Goal: Find specific page/section: Find specific page/section

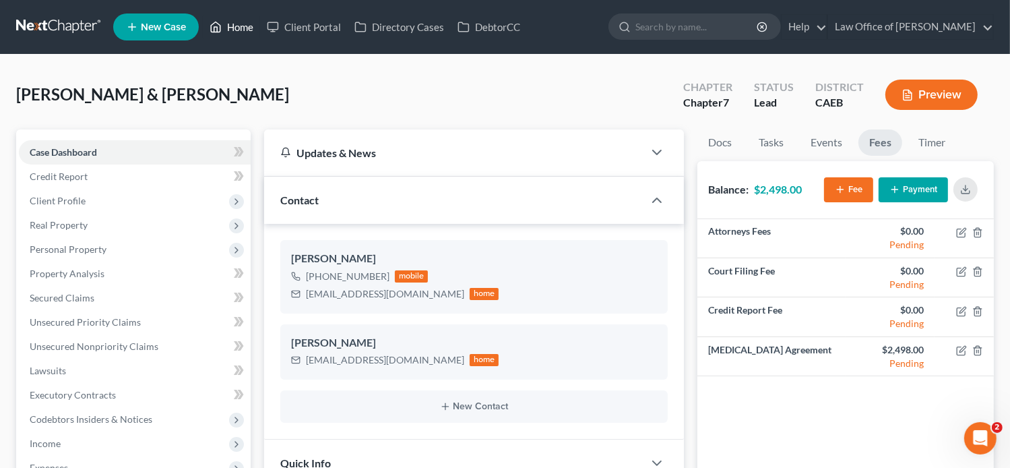
click at [240, 33] on link "Home" at bounding box center [231, 27] width 57 height 24
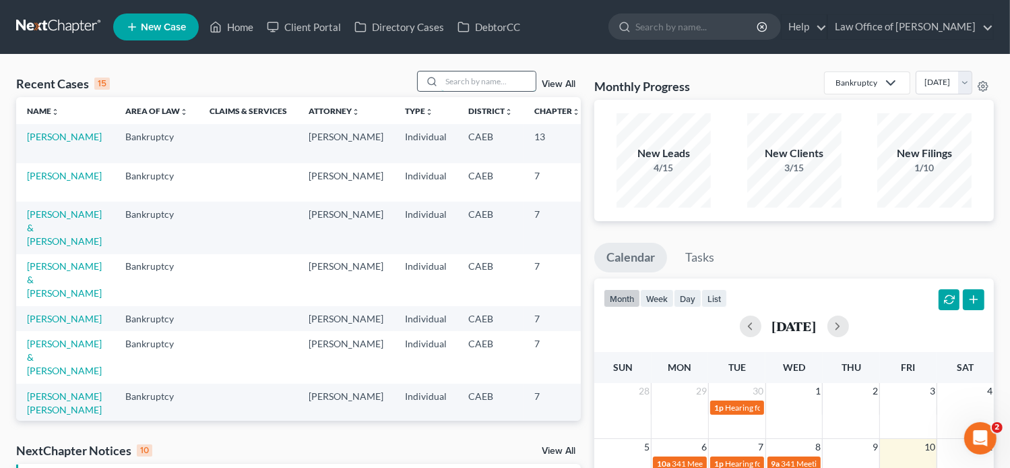
click at [456, 85] on input "search" at bounding box center [488, 81] width 94 height 20
paste input "[PERSON_NAME]"
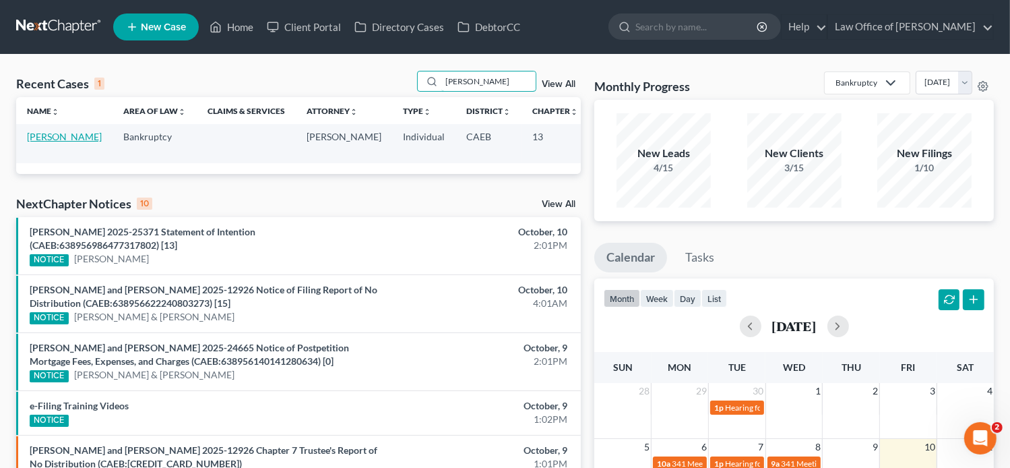
type input "[PERSON_NAME]"
click at [38, 142] on link "[PERSON_NAME]" at bounding box center [64, 136] width 75 height 11
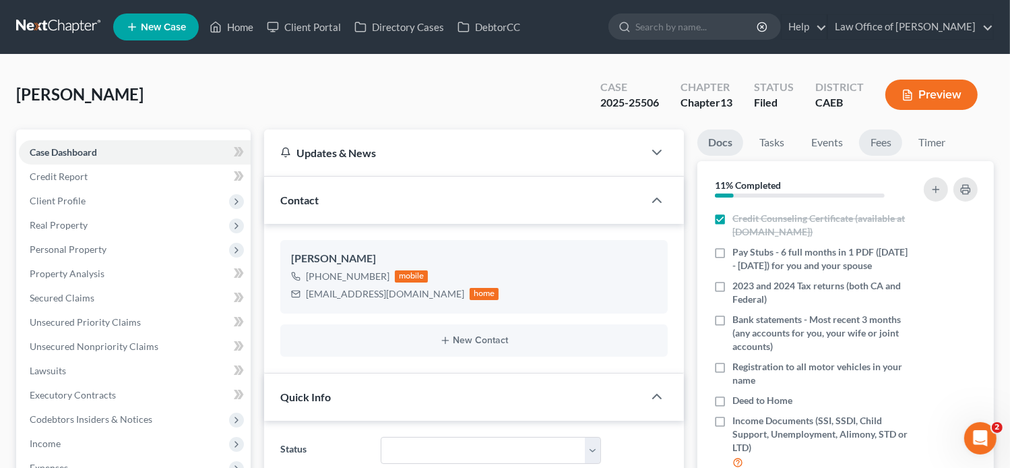
click at [879, 150] on link "Fees" at bounding box center [880, 142] width 43 height 26
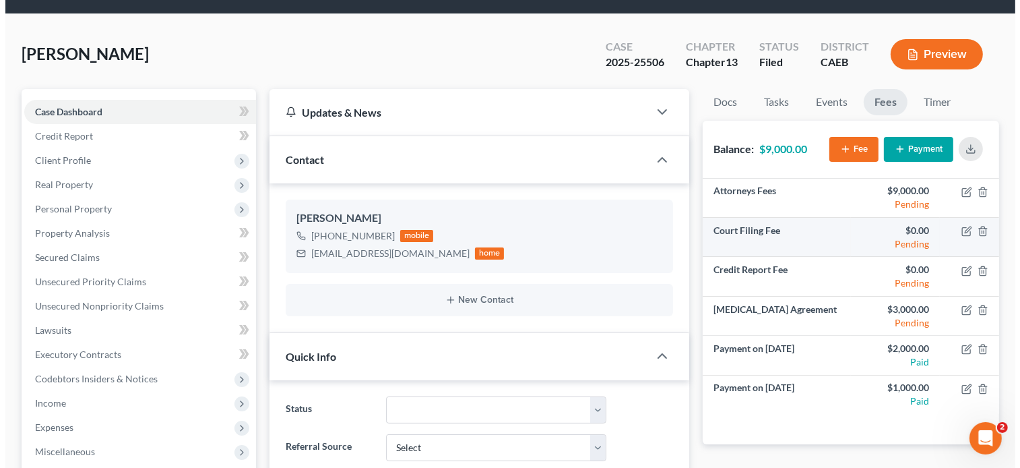
scroll to position [34, 0]
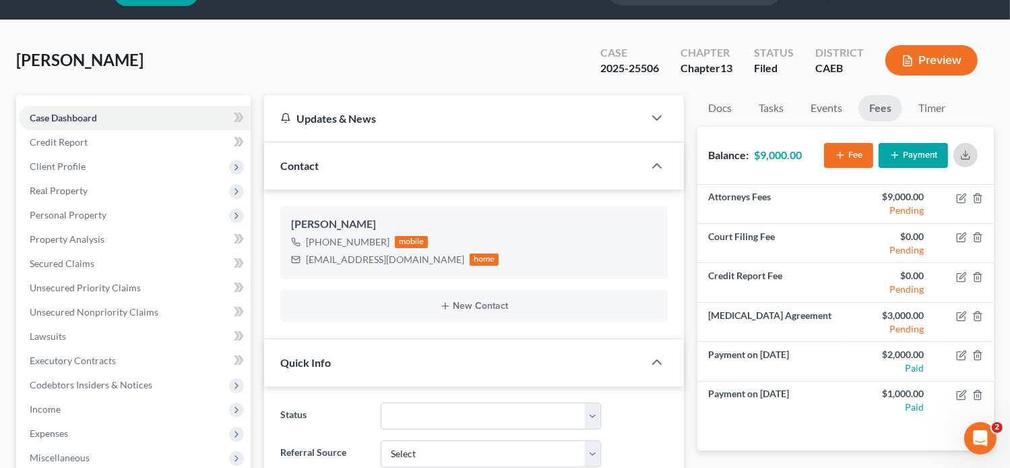
click at [961, 162] on button "button" at bounding box center [966, 155] width 24 height 24
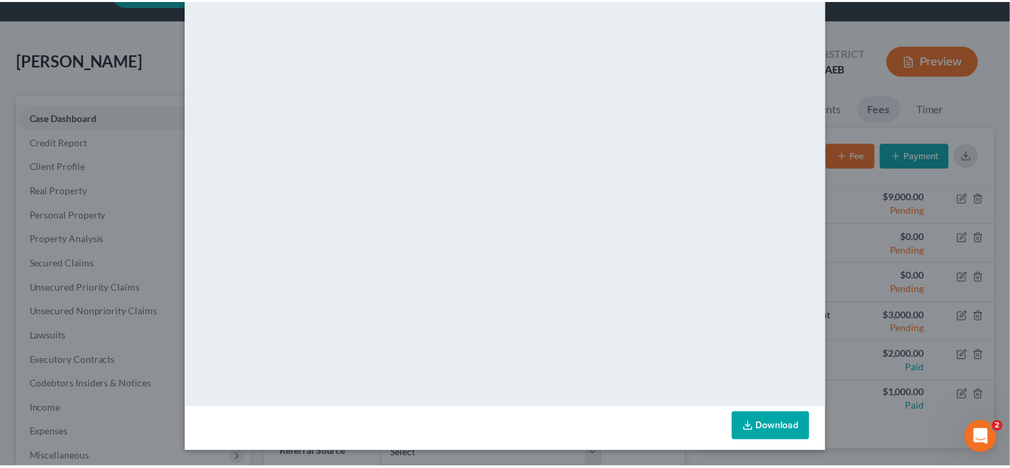
scroll to position [0, 0]
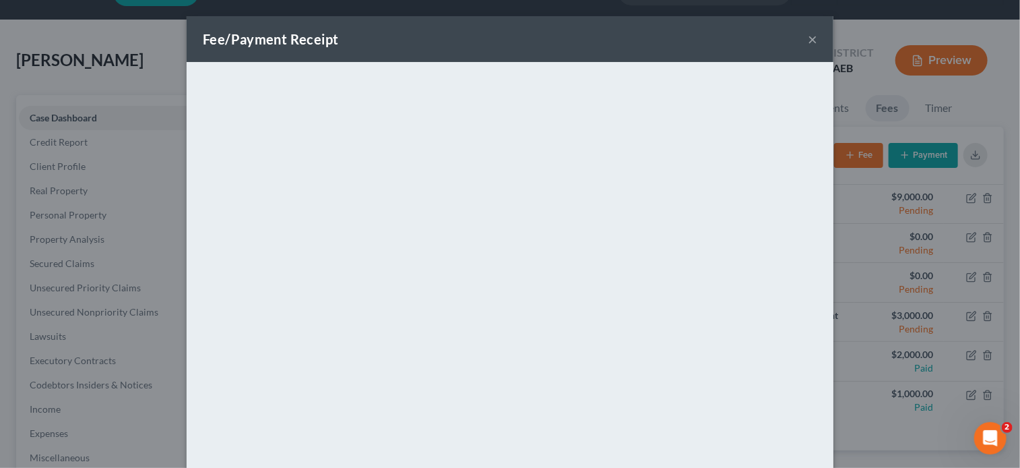
click at [808, 38] on button "×" at bounding box center [812, 39] width 9 height 16
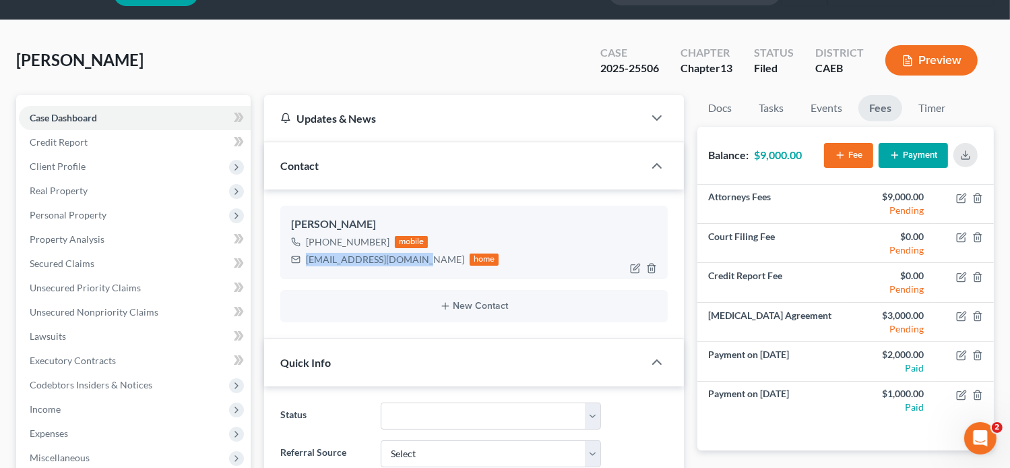
drag, startPoint x: 448, startPoint y: 259, endPoint x: 307, endPoint y: 262, distance: 140.9
click at [307, 262] on div "[EMAIL_ADDRESS][DOMAIN_NAME] home" at bounding box center [395, 260] width 208 height 18
copy div "[EMAIL_ADDRESS][DOMAIN_NAME]"
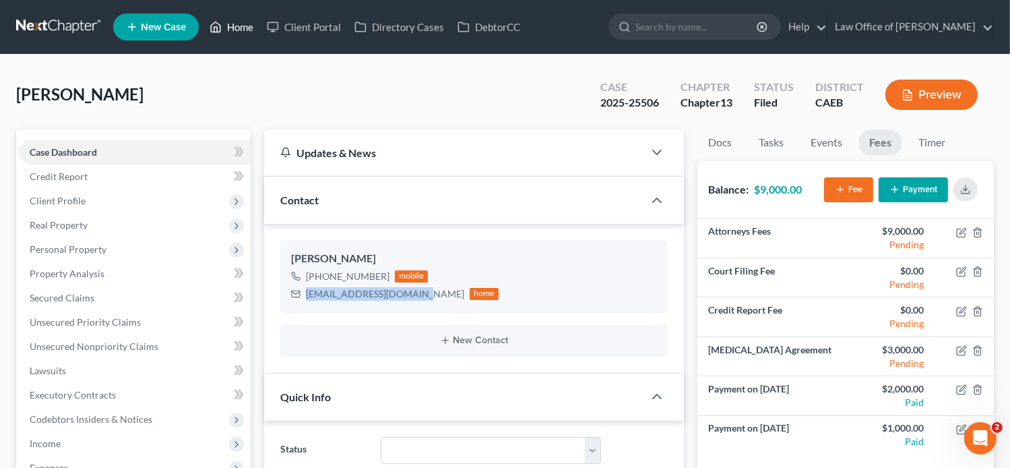
click at [235, 27] on link "Home" at bounding box center [231, 27] width 57 height 24
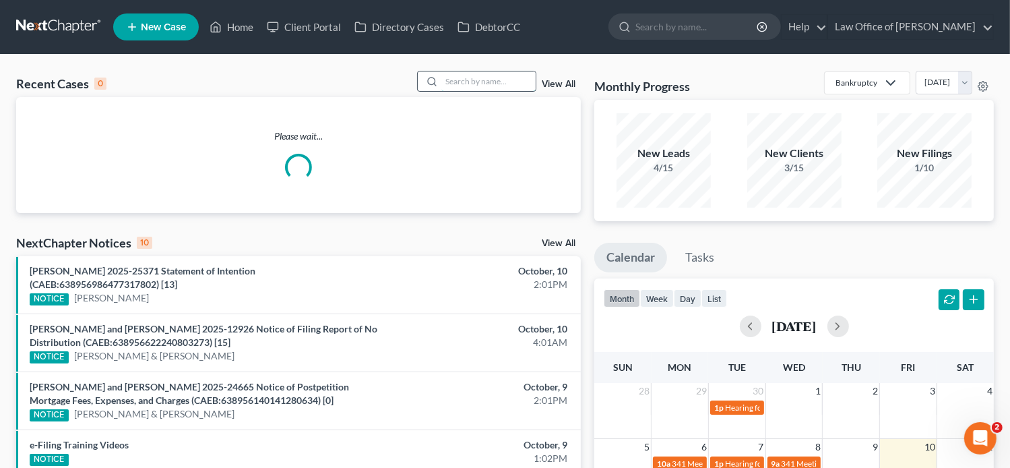
click at [520, 78] on input "search" at bounding box center [488, 81] width 94 height 20
paste input "JOE CORTEZ"
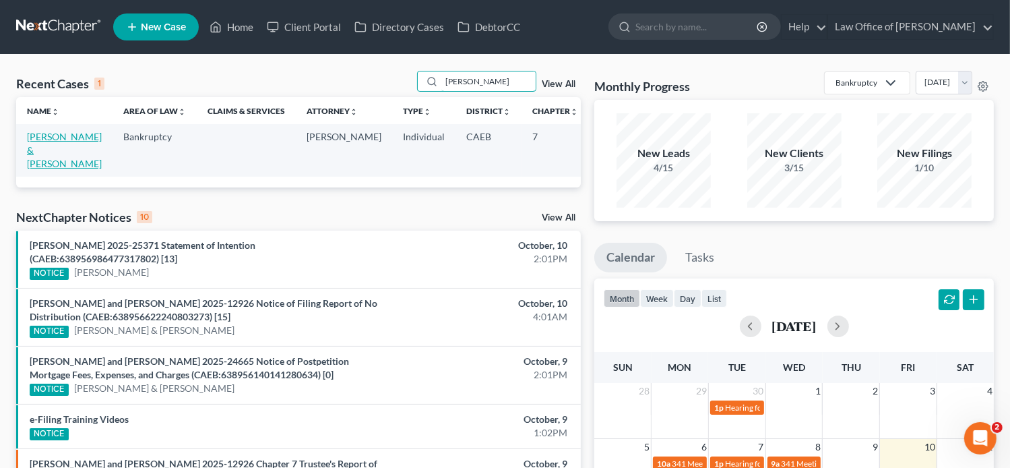
type input "JOE CORTEZ"
click at [40, 146] on link "[PERSON_NAME] & [PERSON_NAME]" at bounding box center [64, 150] width 75 height 38
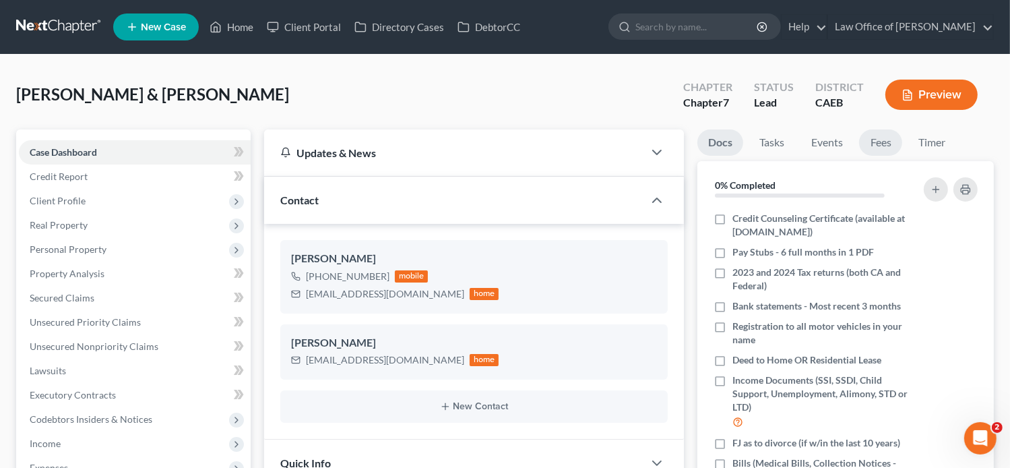
click at [882, 148] on link "Fees" at bounding box center [880, 142] width 43 height 26
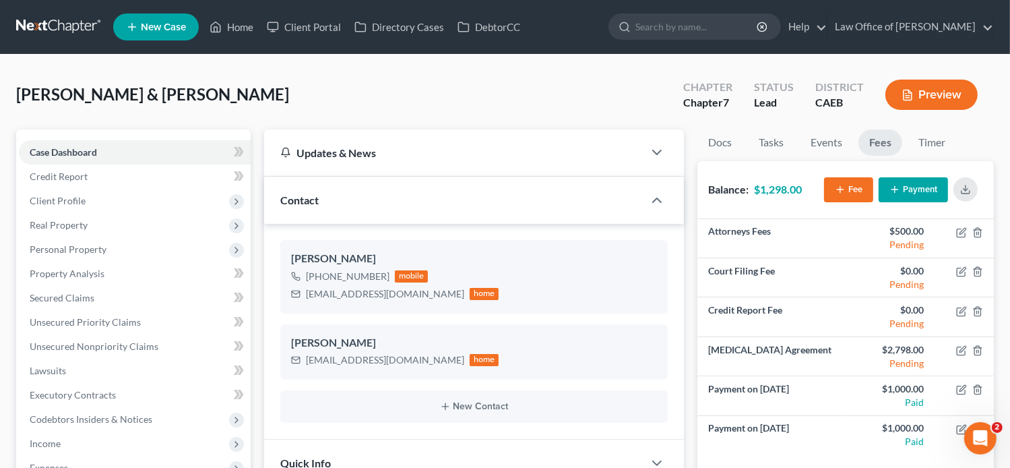
click at [904, 47] on nav "Home New Case Client Portal Directory Cases DebtorCC Law Office of Flor A. Tata…" at bounding box center [505, 27] width 1010 height 54
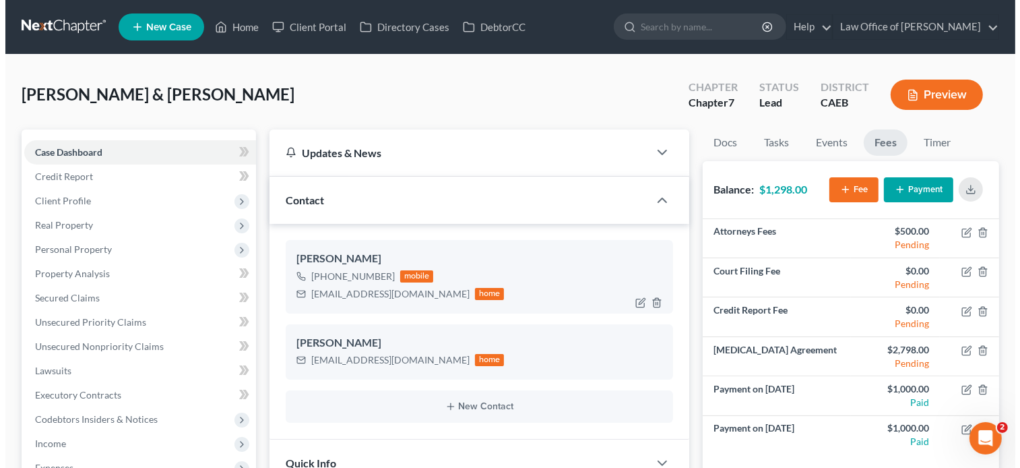
scroll to position [44, 0]
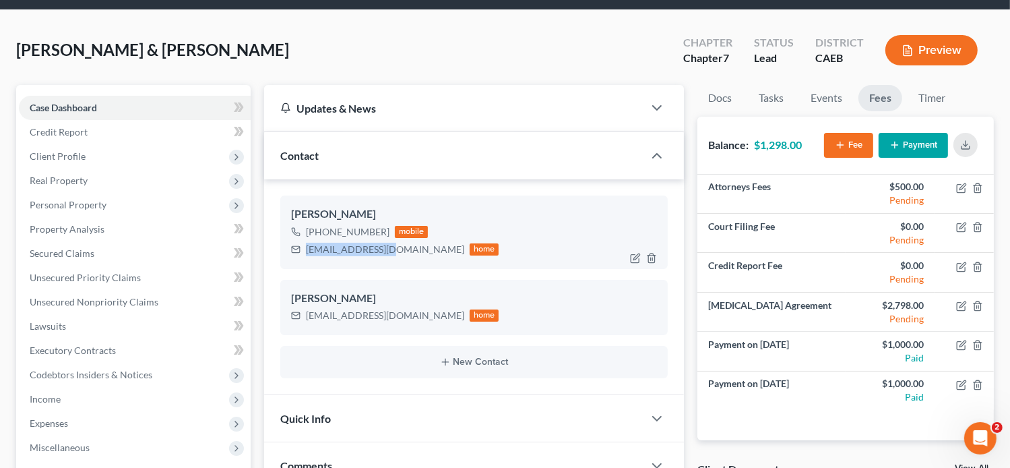
drag, startPoint x: 383, startPoint y: 249, endPoint x: 297, endPoint y: 256, distance: 86.6
click at [297, 256] on div "crtzlouie@aol.com home" at bounding box center [395, 250] width 208 height 18
copy div "crtzlouie@aol.com"
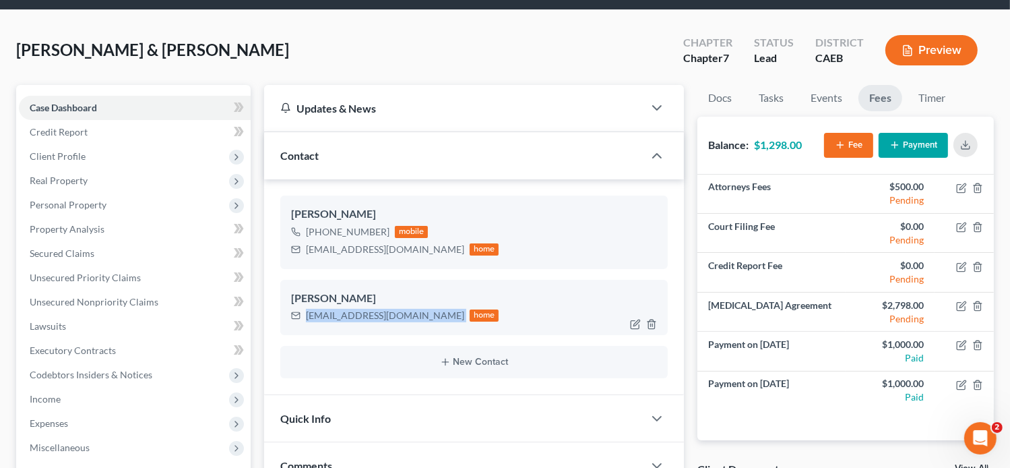
drag, startPoint x: 416, startPoint y: 313, endPoint x: 304, endPoint y: 310, distance: 111.9
click at [304, 310] on div "Jaydaluv1960@gmail.com home" at bounding box center [395, 316] width 208 height 18
copy div "Jaydaluv1960@gmail.com"
click at [969, 141] on icon "button" at bounding box center [965, 145] width 11 height 11
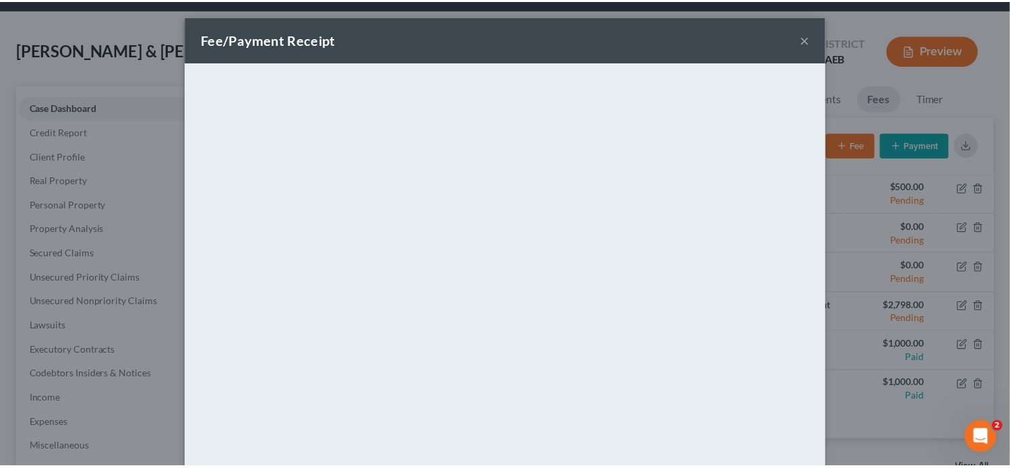
scroll to position [0, 0]
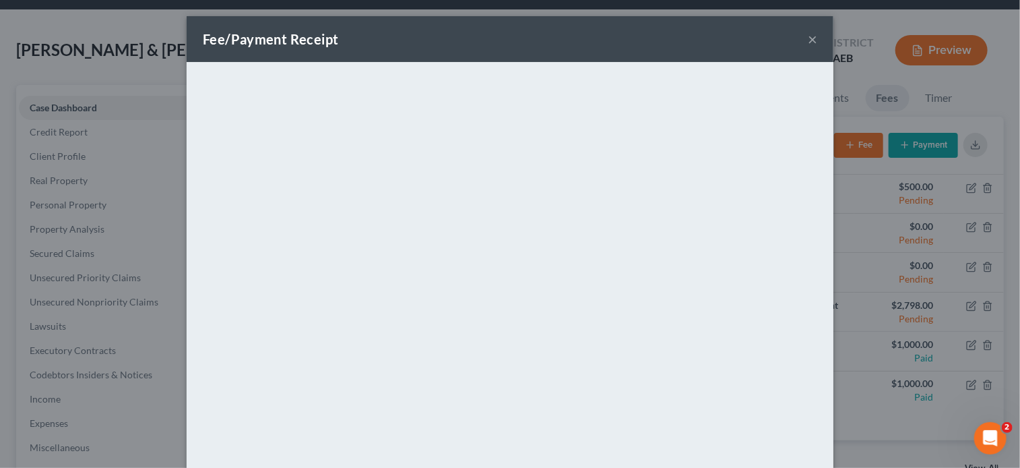
click at [809, 40] on button "×" at bounding box center [812, 39] width 9 height 16
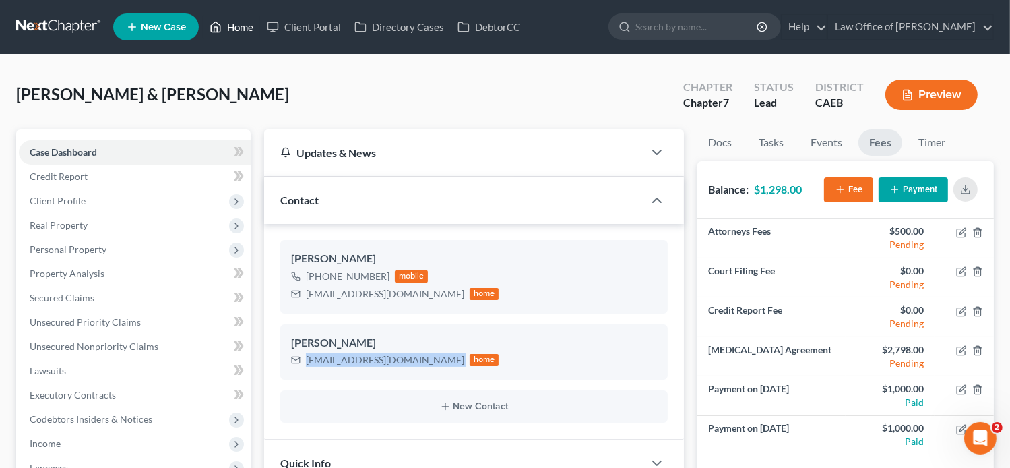
click at [226, 29] on link "Home" at bounding box center [231, 27] width 57 height 24
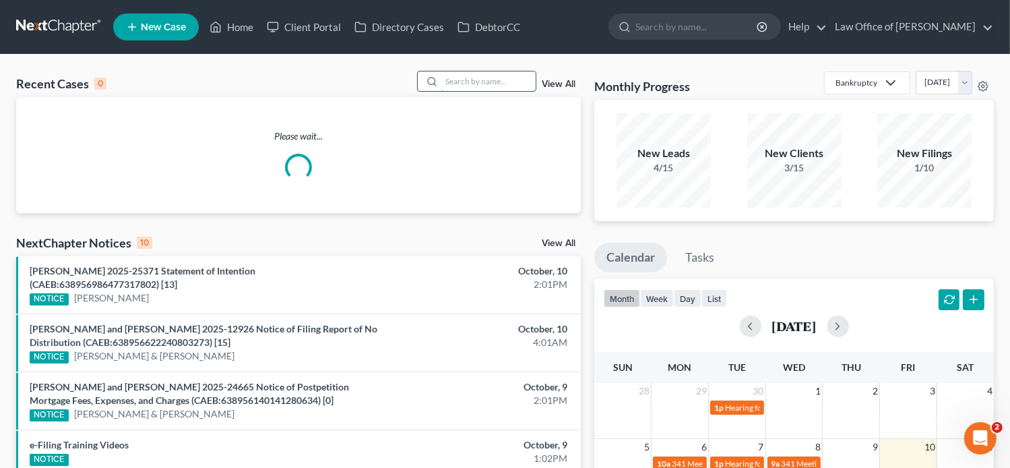
click at [522, 78] on input "search" at bounding box center [488, 81] width 94 height 20
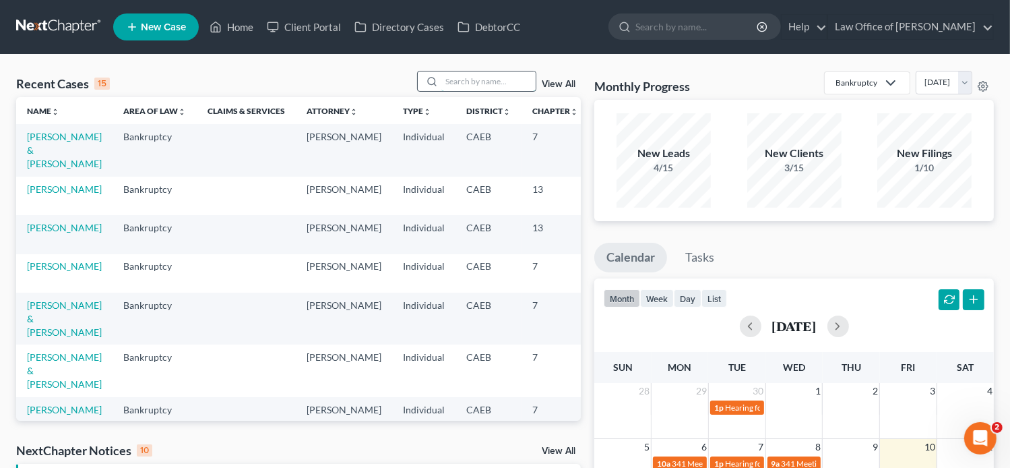
paste input "SANDRA MENDOZA"
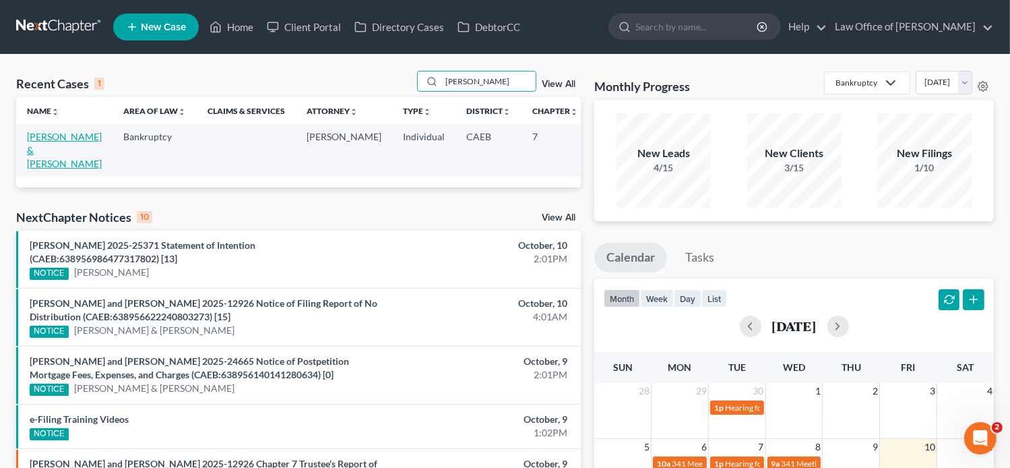
type input "SANDRA MENDOZA"
click at [49, 154] on link "[PERSON_NAME] & [PERSON_NAME]" at bounding box center [64, 150] width 75 height 38
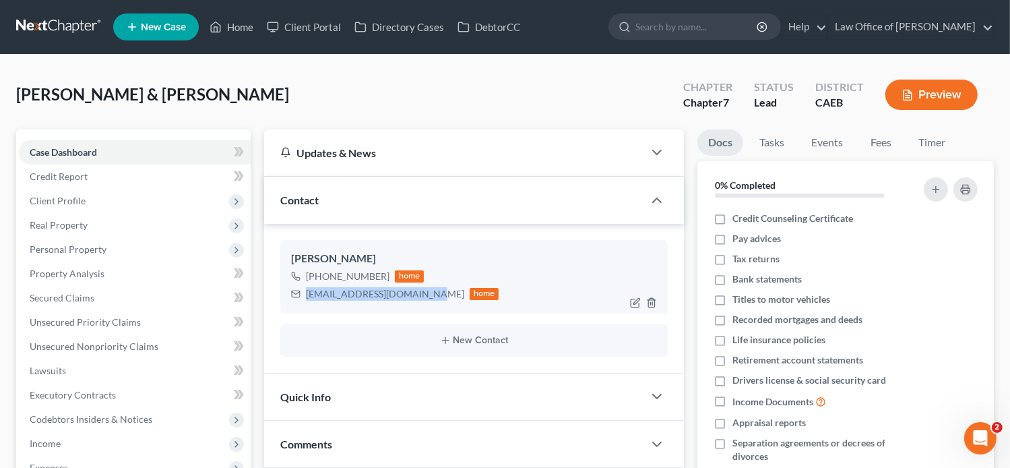
drag, startPoint x: 423, startPoint y: 295, endPoint x: 307, endPoint y: 289, distance: 116.7
click at [307, 289] on div "sandradavila209@yahoo.com home" at bounding box center [395, 294] width 208 height 18
copy div "sandradavila209@yahoo.com"
click at [883, 142] on link "Fees" at bounding box center [880, 142] width 43 height 26
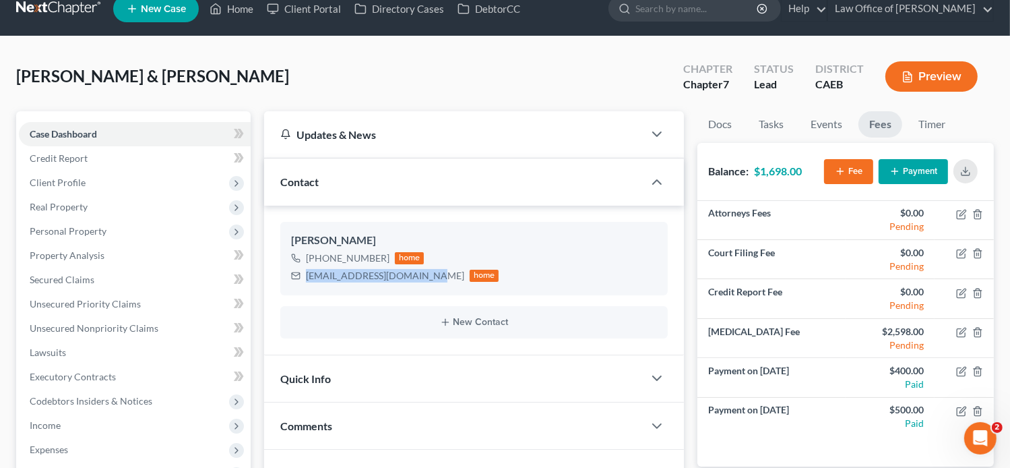
scroll to position [13, 0]
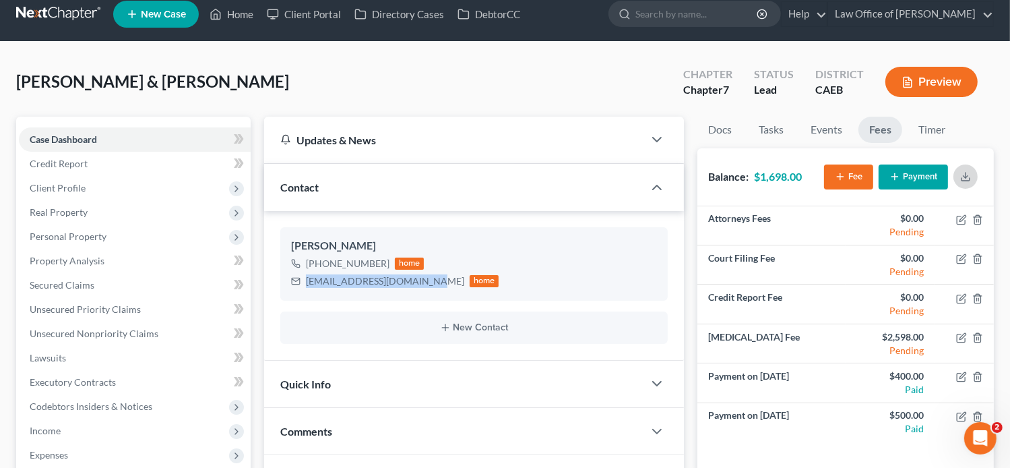
click at [964, 181] on button "button" at bounding box center [966, 176] width 24 height 24
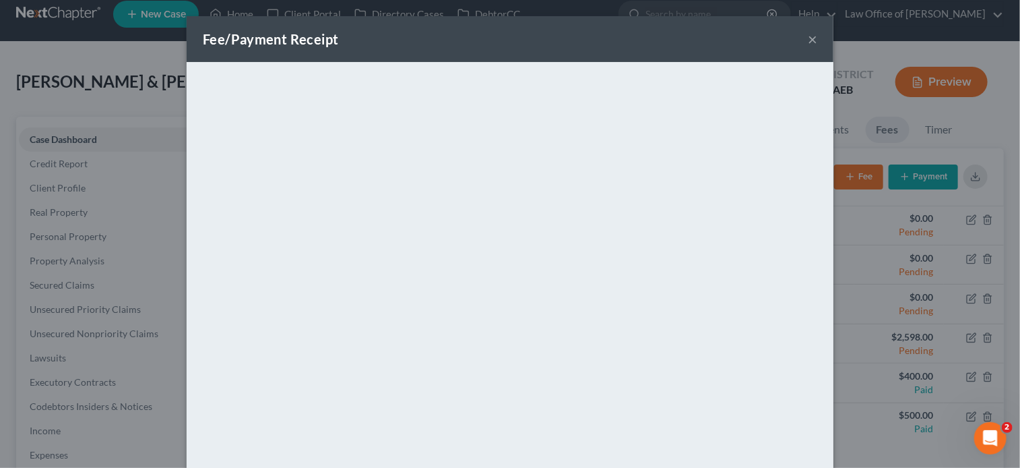
click at [808, 45] on button "×" at bounding box center [812, 39] width 9 height 16
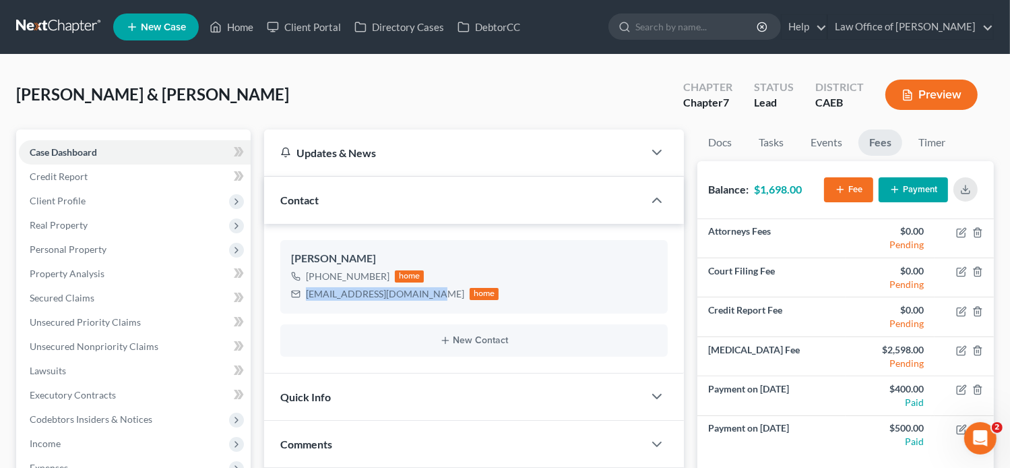
scroll to position [0, 0]
click at [437, 75] on div "Mendoza, Sandra & Salvador Upgraded Chapter Chapter 7 Status Lead District CAEB…" at bounding box center [505, 100] width 978 height 59
click at [245, 26] on link "Home" at bounding box center [231, 27] width 57 height 24
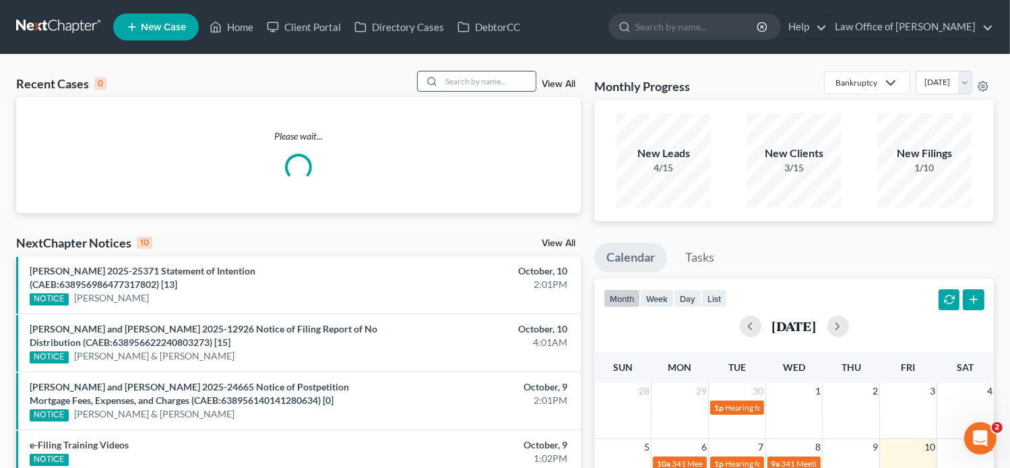
click at [501, 79] on input "search" at bounding box center [488, 81] width 94 height 20
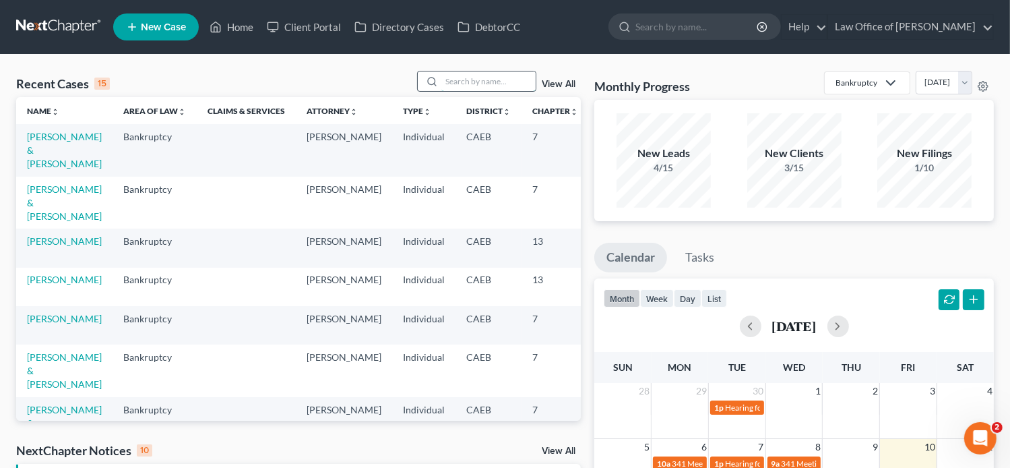
paste input "Soutsana Nouansaengsy"
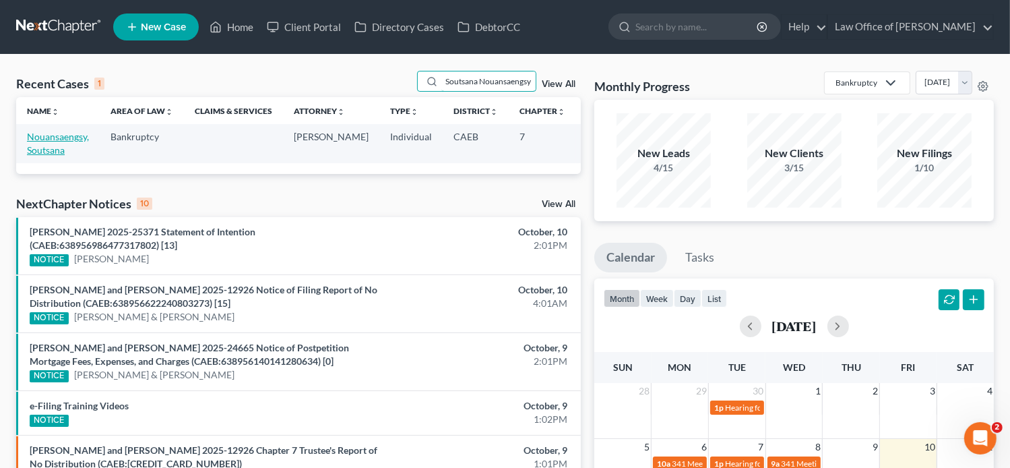
type input "Soutsana Nouansaengsy"
click at [52, 144] on link "Nouansaengsy, Soutsana" at bounding box center [58, 143] width 62 height 25
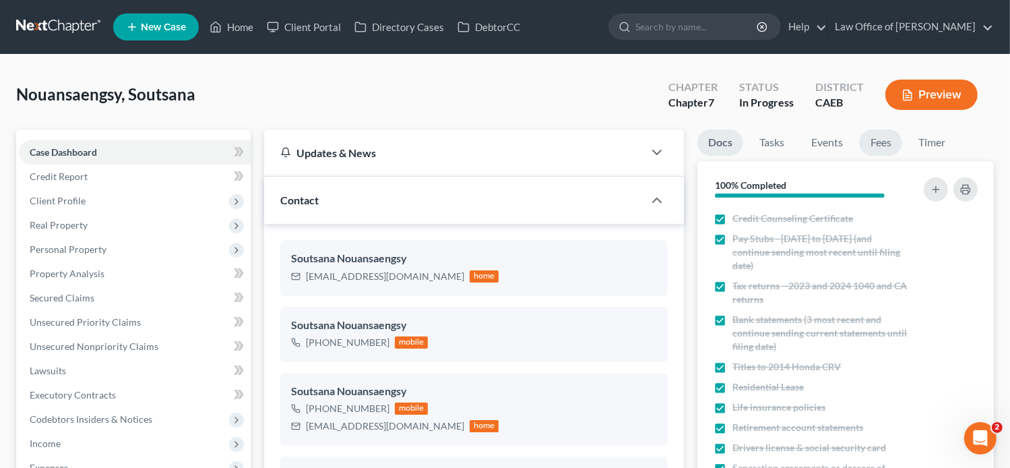
click at [871, 144] on link "Fees" at bounding box center [880, 142] width 43 height 26
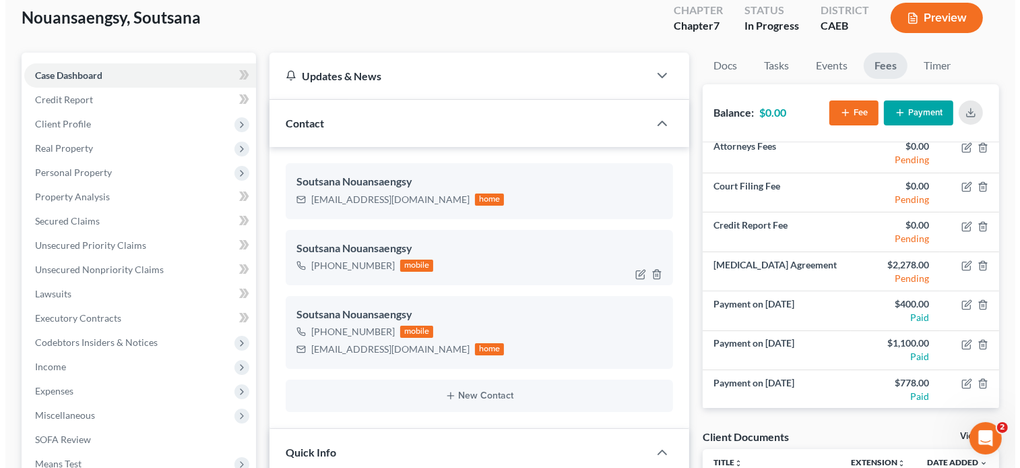
scroll to position [67, 0]
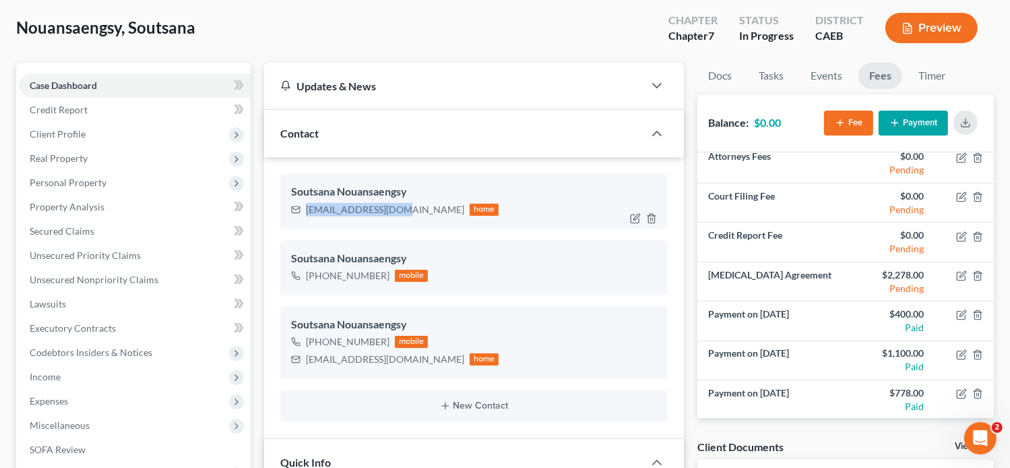
drag, startPoint x: 400, startPoint y: 206, endPoint x: 304, endPoint y: 206, distance: 95.7
click at [304, 206] on div "nsoutsana@yahoo.com home" at bounding box center [395, 210] width 208 height 18
copy div "nsoutsana@yahoo.com"
click at [966, 119] on line "button" at bounding box center [966, 121] width 0 height 5
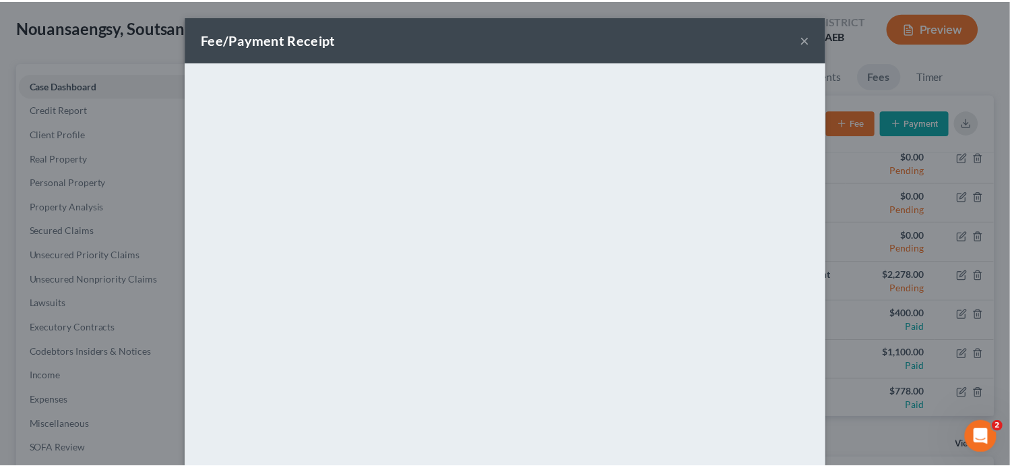
scroll to position [0, 0]
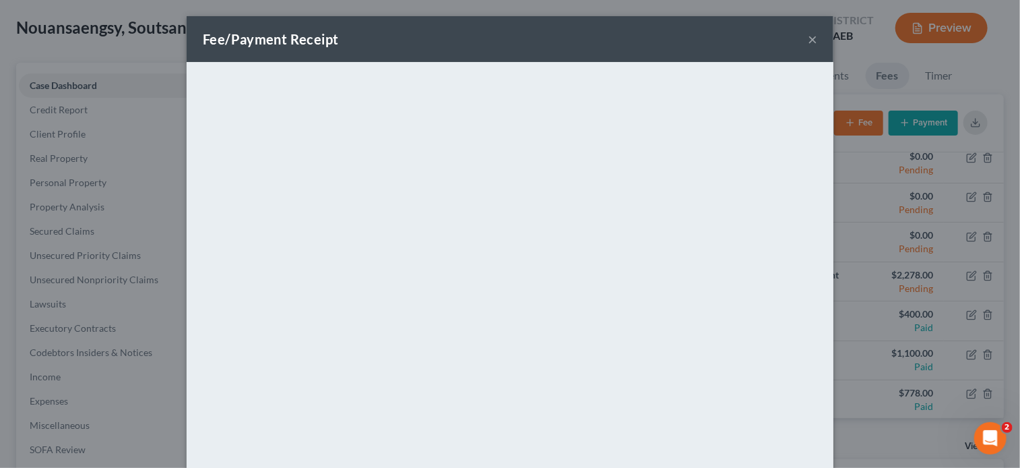
click at [808, 46] on button "×" at bounding box center [812, 39] width 9 height 16
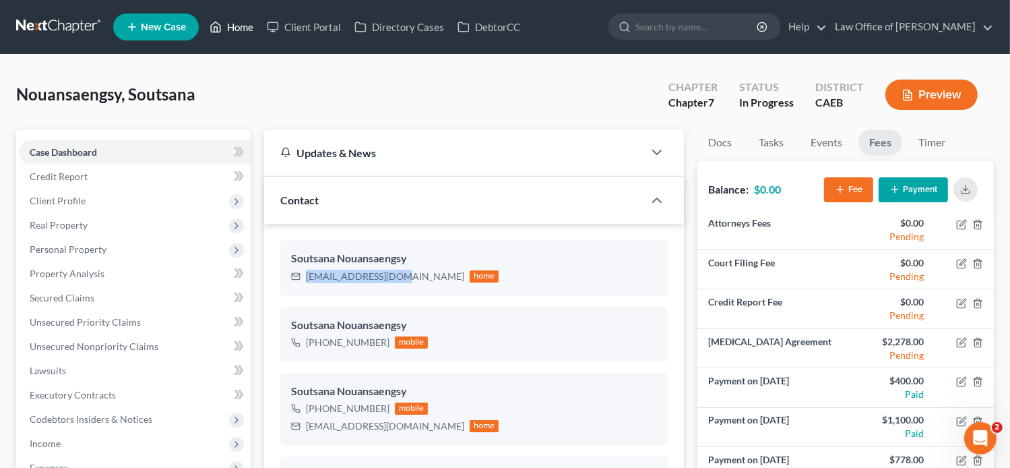
click at [237, 26] on link "Home" at bounding box center [231, 27] width 57 height 24
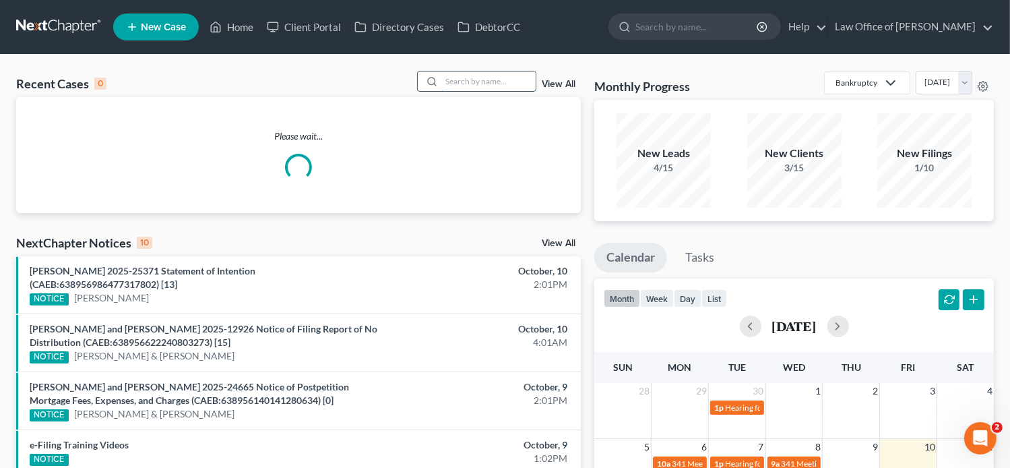
click at [515, 79] on input "search" at bounding box center [488, 81] width 94 height 20
paste input "[PERSON_NAME] & [PERSON_NAME][GEOGRAPHIC_DATA]"
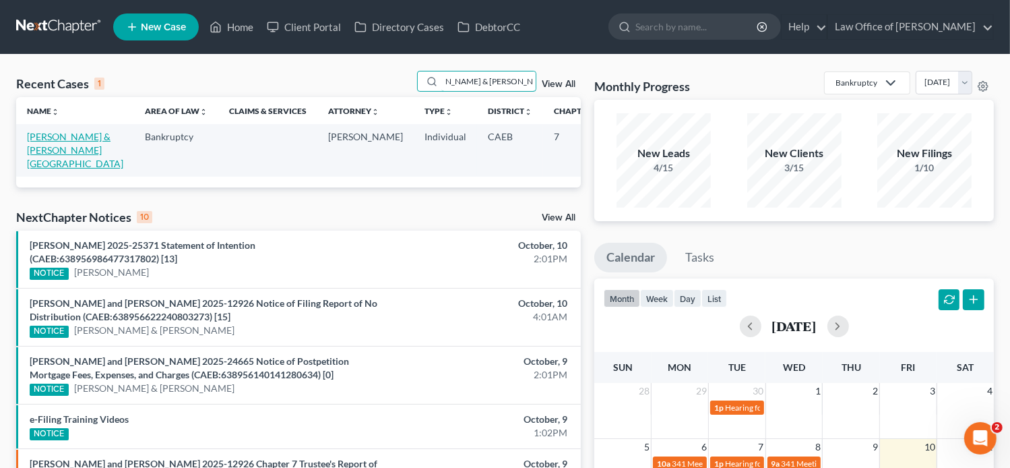
type input "[PERSON_NAME] & [PERSON_NAME][GEOGRAPHIC_DATA]"
click at [50, 146] on link "[PERSON_NAME] & [PERSON_NAME][GEOGRAPHIC_DATA]" at bounding box center [75, 150] width 96 height 38
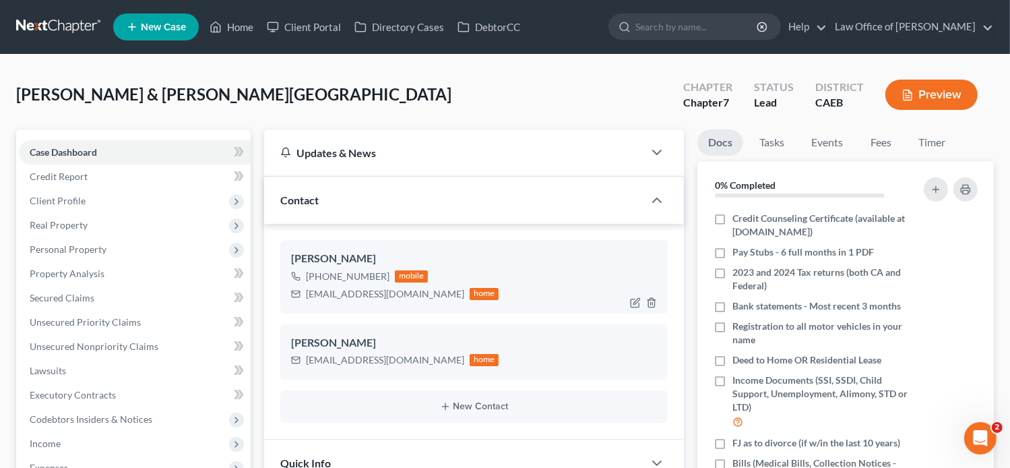
scroll to position [189, 0]
drag, startPoint x: 404, startPoint y: 291, endPoint x: 305, endPoint y: 295, distance: 99.8
click at [305, 295] on div "rortizniner@yahoo.com home" at bounding box center [395, 294] width 208 height 18
copy div "rortizniner@yahoo.com"
drag, startPoint x: 403, startPoint y: 361, endPoint x: 303, endPoint y: 363, distance: 99.8
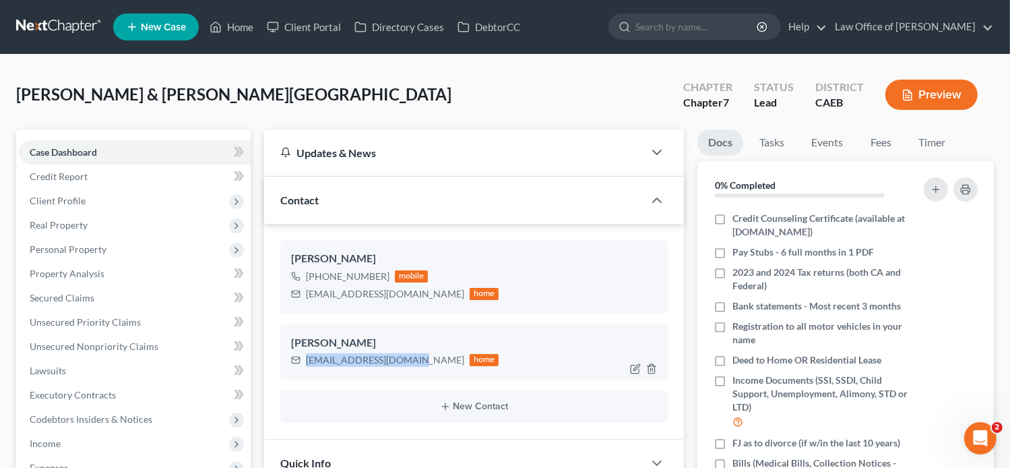
click at [303, 363] on div "mr.aparicioj@gmail.com home" at bounding box center [395, 360] width 208 height 18
copy div "mr.aparicioj@gmail.com"
click at [871, 135] on link "Fees" at bounding box center [880, 142] width 43 height 26
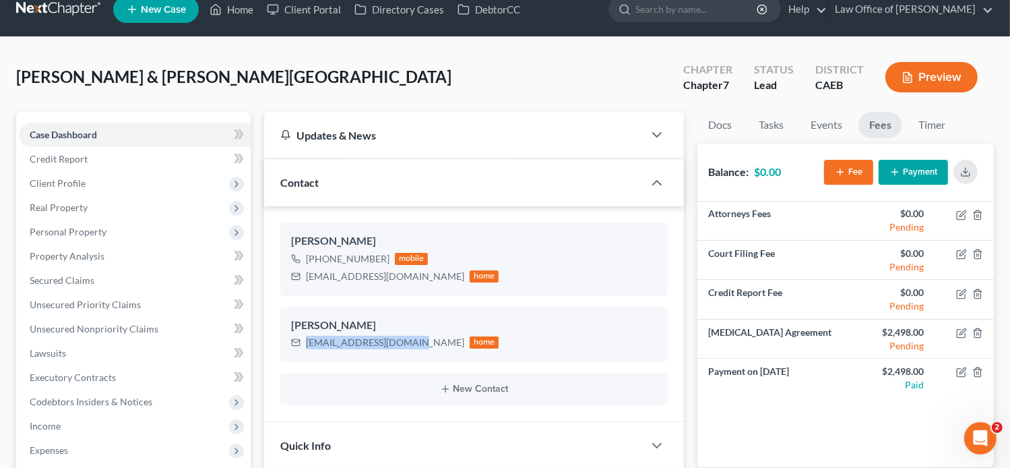
scroll to position [18, 0]
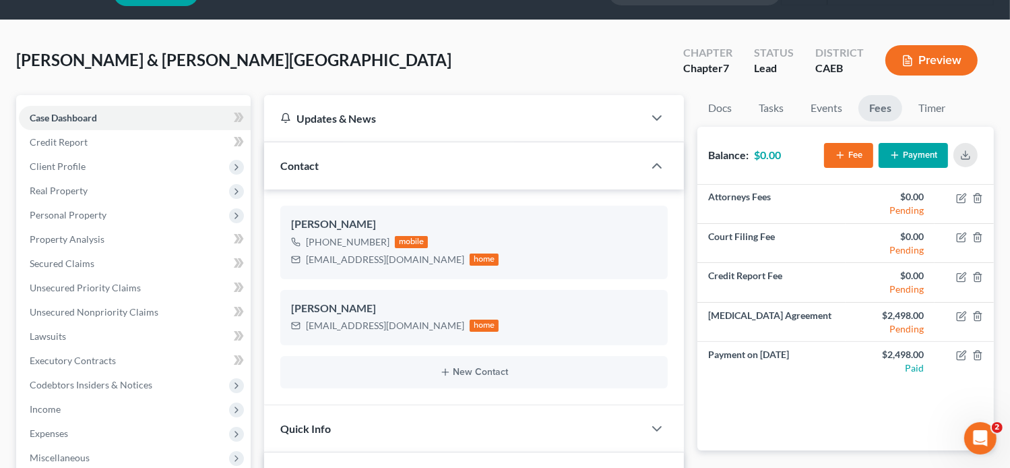
scroll to position [0, 0]
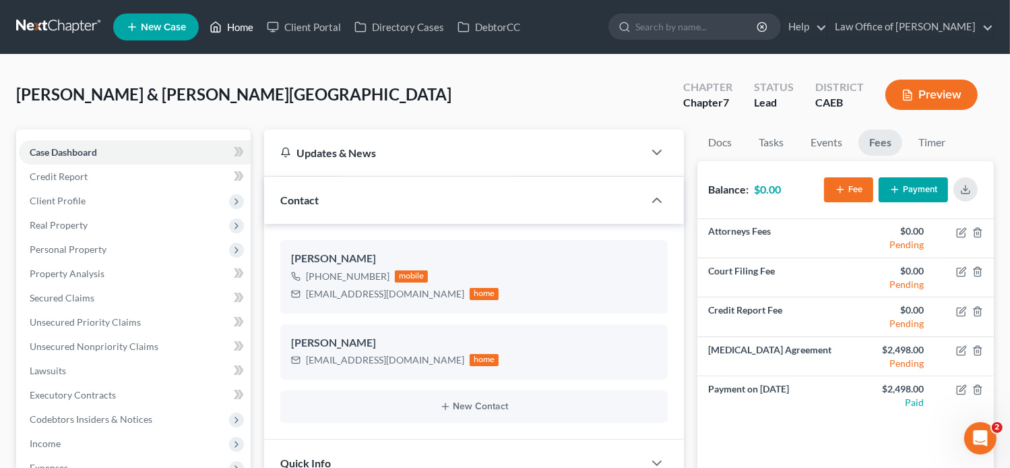
click at [229, 27] on link "Home" at bounding box center [231, 27] width 57 height 24
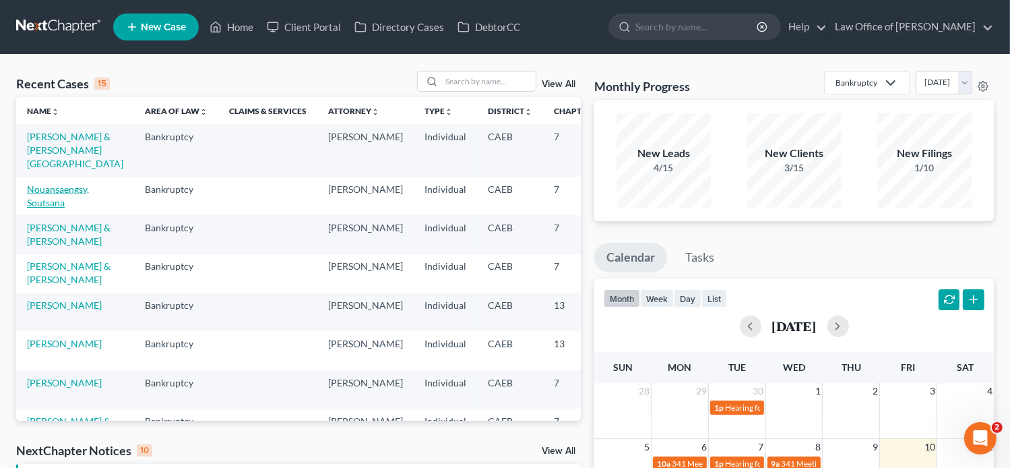
click at [49, 197] on link "Nouansaengsy, Soutsana" at bounding box center [58, 195] width 62 height 25
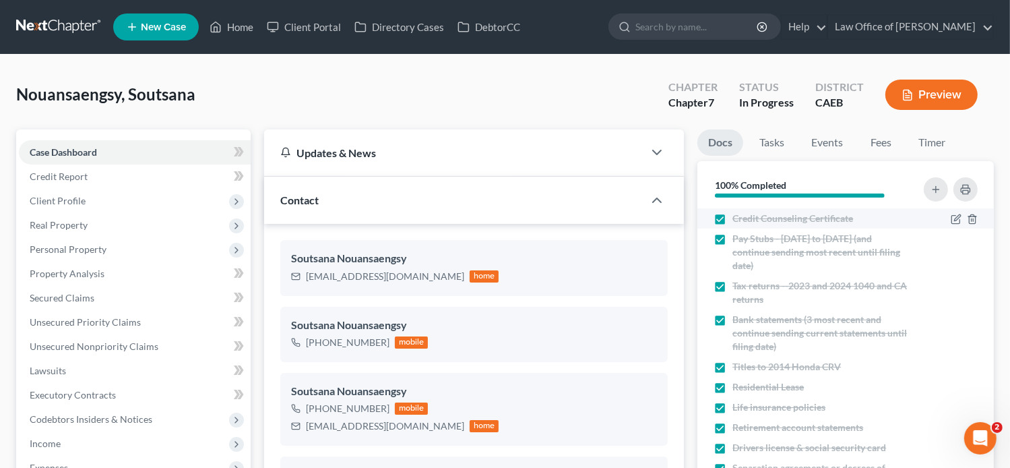
scroll to position [863, 0]
click at [886, 144] on link "Fees" at bounding box center [880, 142] width 43 height 26
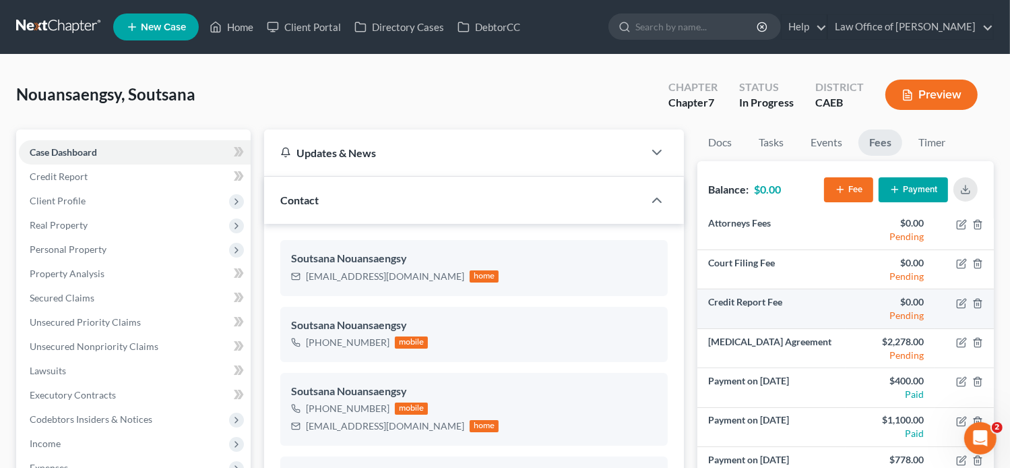
scroll to position [16, 0]
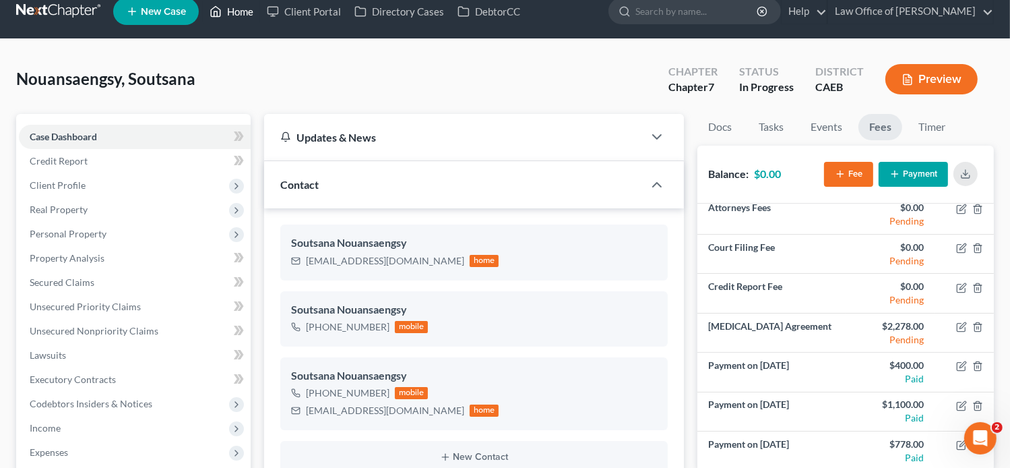
click at [228, 14] on link "Home" at bounding box center [231, 11] width 57 height 24
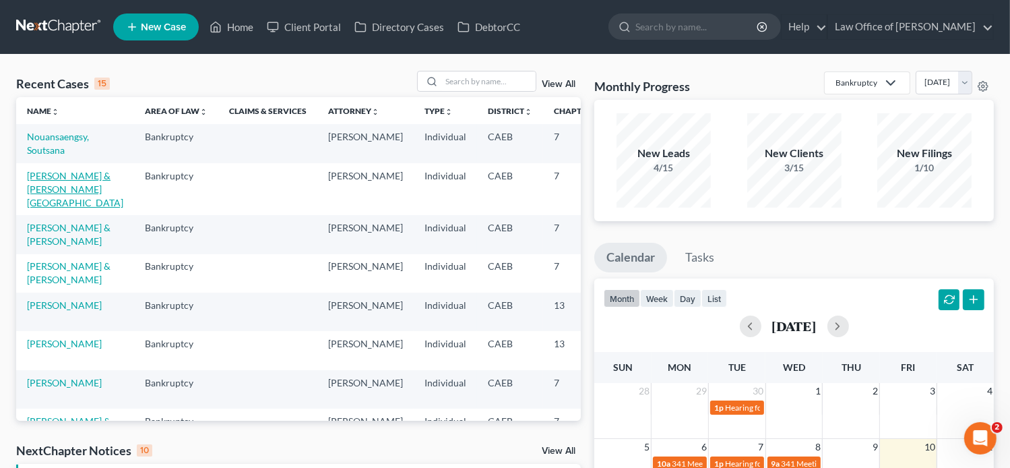
click at [40, 205] on link "[PERSON_NAME] & [PERSON_NAME][GEOGRAPHIC_DATA]" at bounding box center [75, 189] width 96 height 38
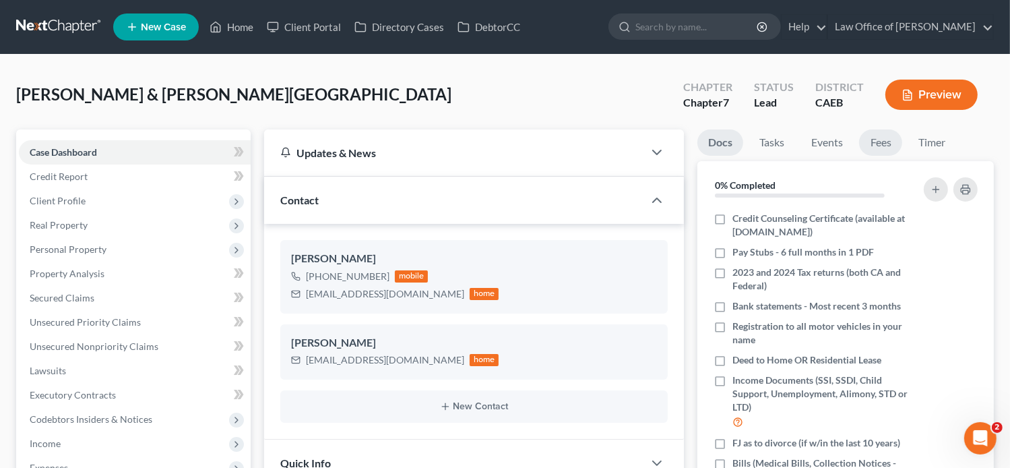
click at [884, 135] on link "Fees" at bounding box center [880, 142] width 43 height 26
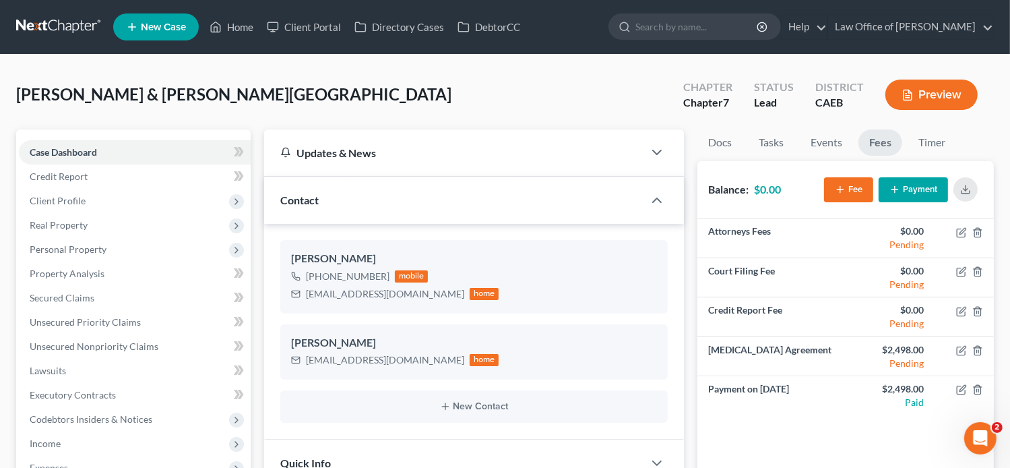
click at [599, 20] on ul "New Case Home Client Portal Directory Cases DebtorCC - No Result - See all resu…" at bounding box center [553, 26] width 881 height 35
click at [971, 184] on icon "button" at bounding box center [965, 189] width 11 height 11
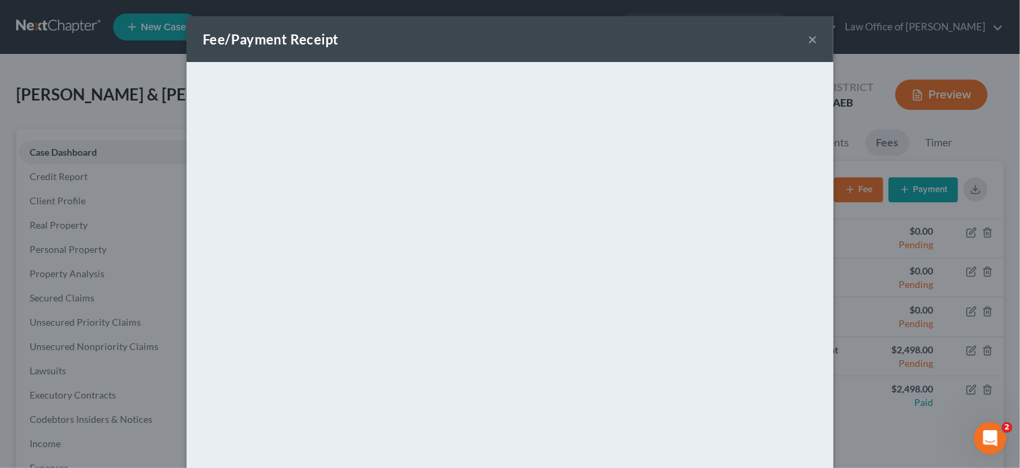
click at [811, 38] on button "×" at bounding box center [812, 39] width 9 height 16
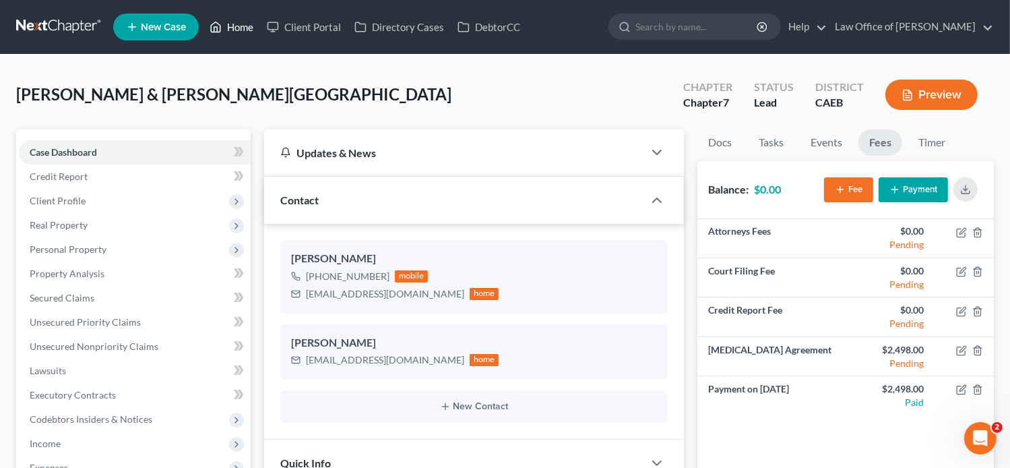
click at [235, 34] on link "Home" at bounding box center [231, 27] width 57 height 24
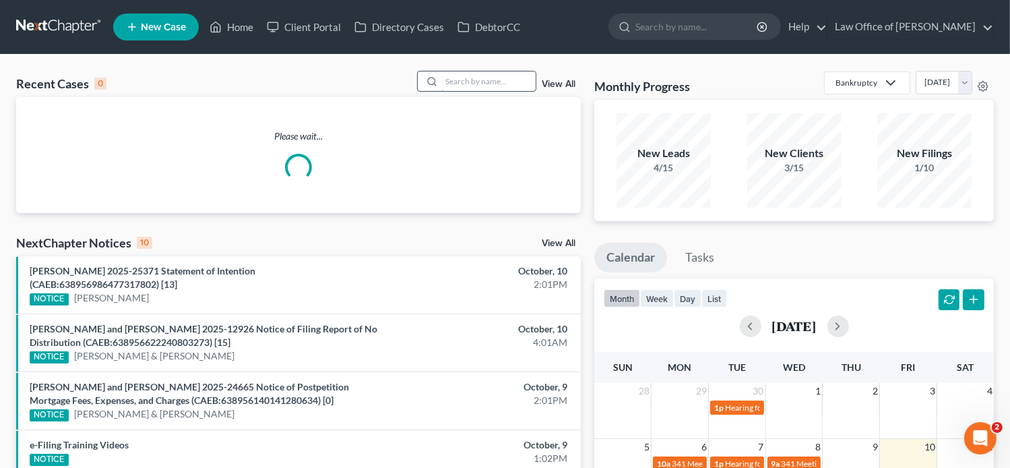
click at [461, 80] on input "search" at bounding box center [488, 81] width 94 height 20
paste input "[PERSON_NAME]"
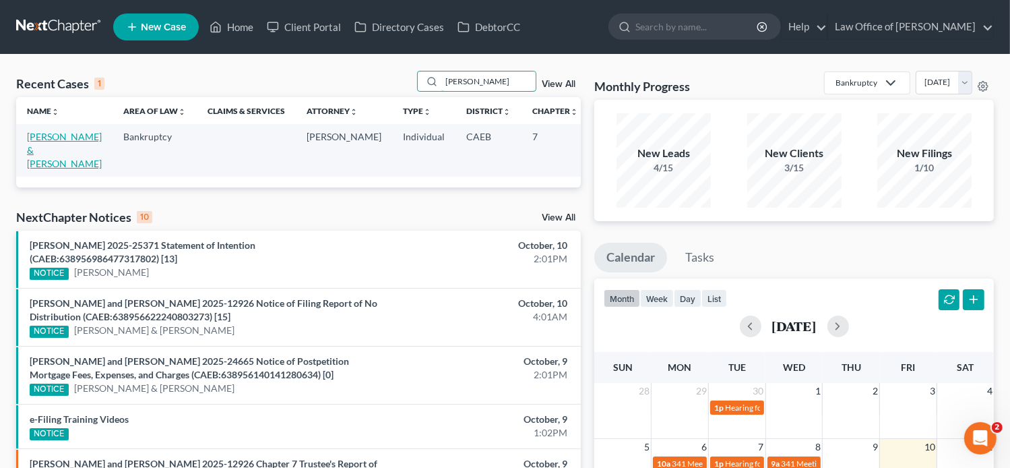
type input "[PERSON_NAME]"
click at [44, 152] on link "[PERSON_NAME] & [PERSON_NAME]" at bounding box center [64, 150] width 75 height 38
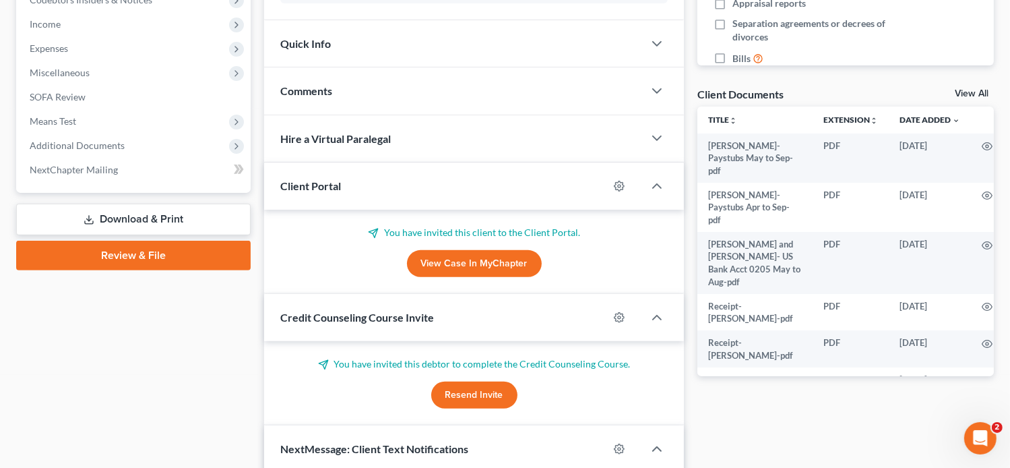
scroll to position [415, 0]
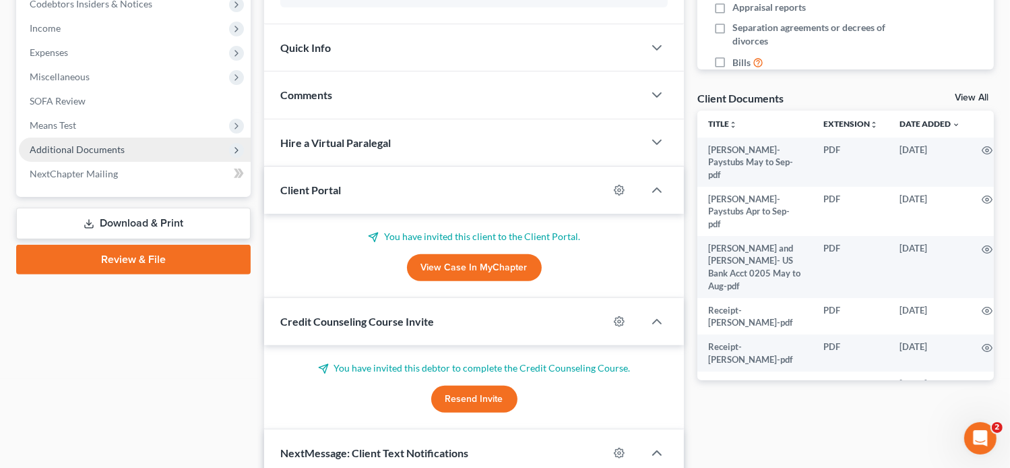
click at [113, 140] on span "Additional Documents" at bounding box center [135, 149] width 232 height 24
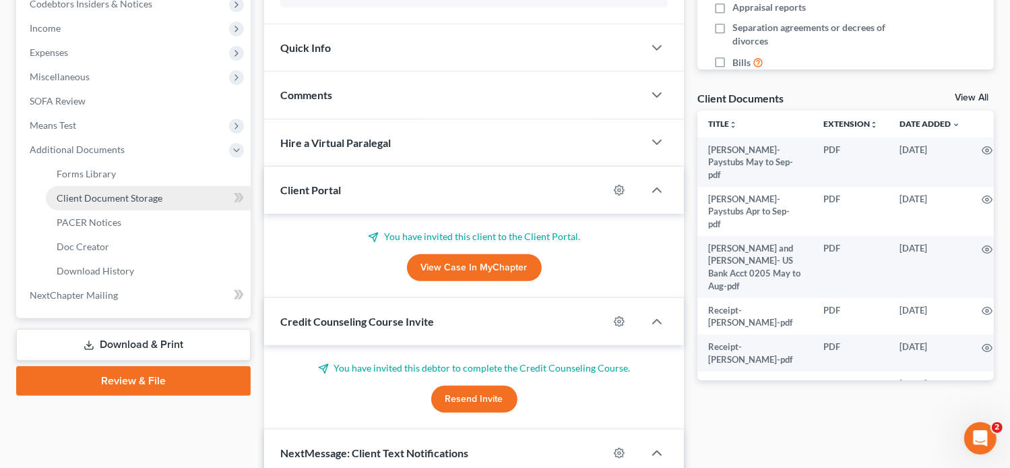
click at [134, 200] on span "Client Document Storage" at bounding box center [110, 197] width 106 height 11
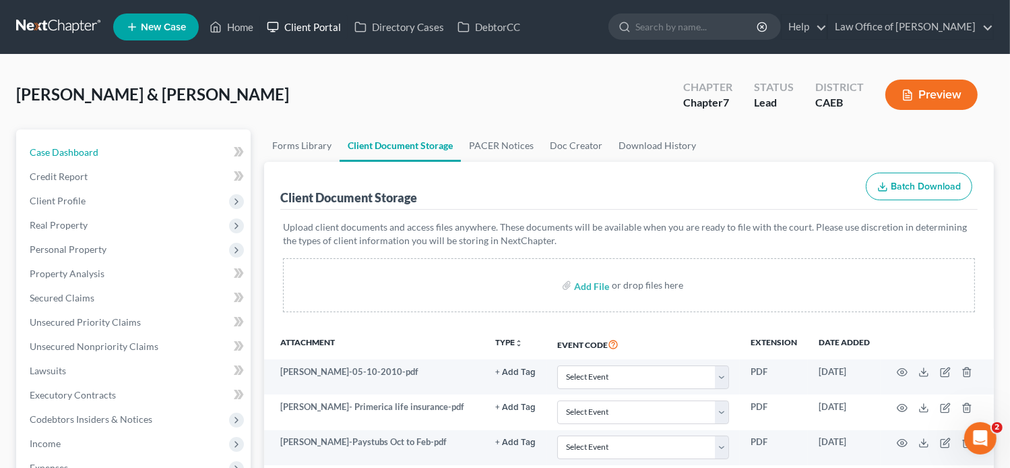
click at [123, 142] on link "Case Dashboard" at bounding box center [135, 152] width 232 height 24
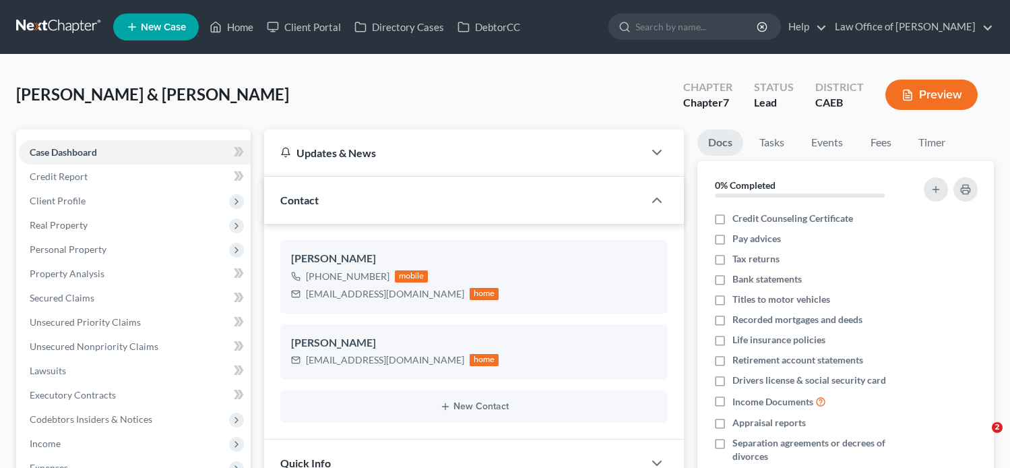
select select "0"
click at [235, 19] on link "Home" at bounding box center [231, 27] width 57 height 24
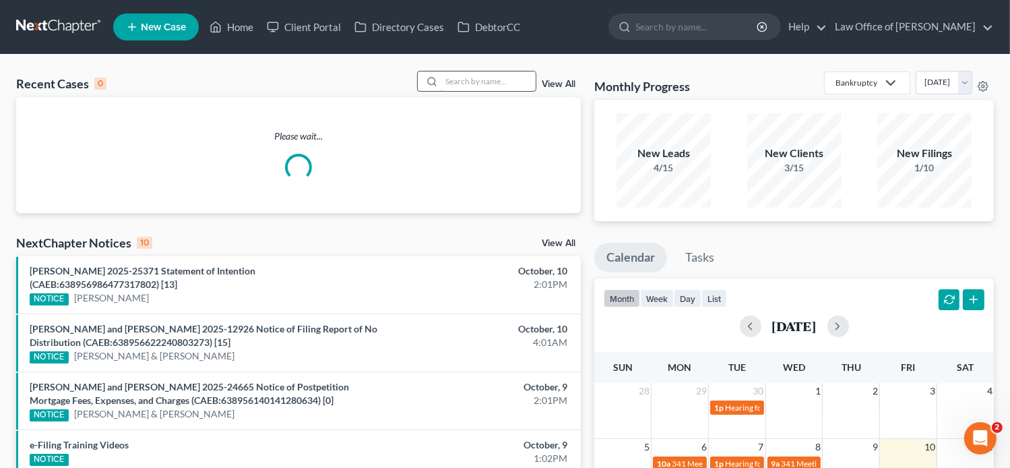
click at [477, 79] on input "search" at bounding box center [488, 81] width 94 height 20
paste input "[PERSON_NAME]"
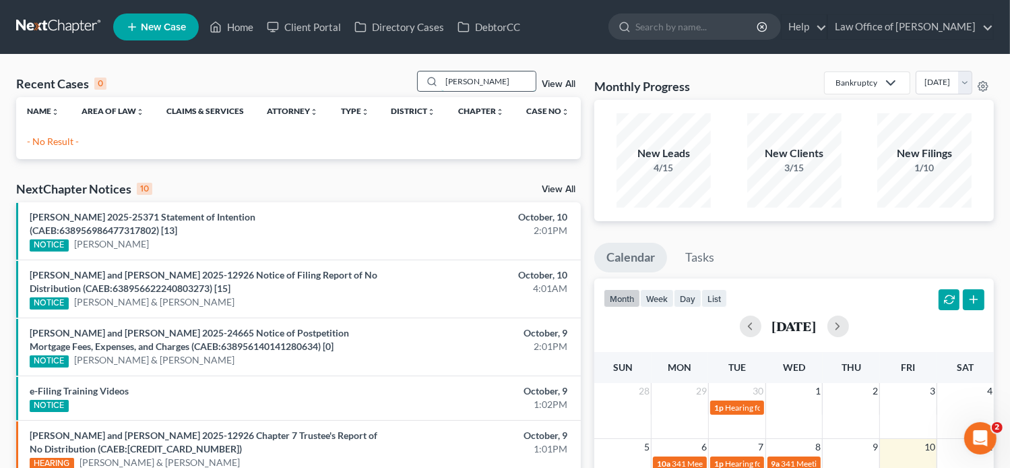
drag, startPoint x: 518, startPoint y: 82, endPoint x: 477, endPoint y: 79, distance: 40.5
click at [477, 79] on input "[PERSON_NAME]" at bounding box center [488, 81] width 94 height 20
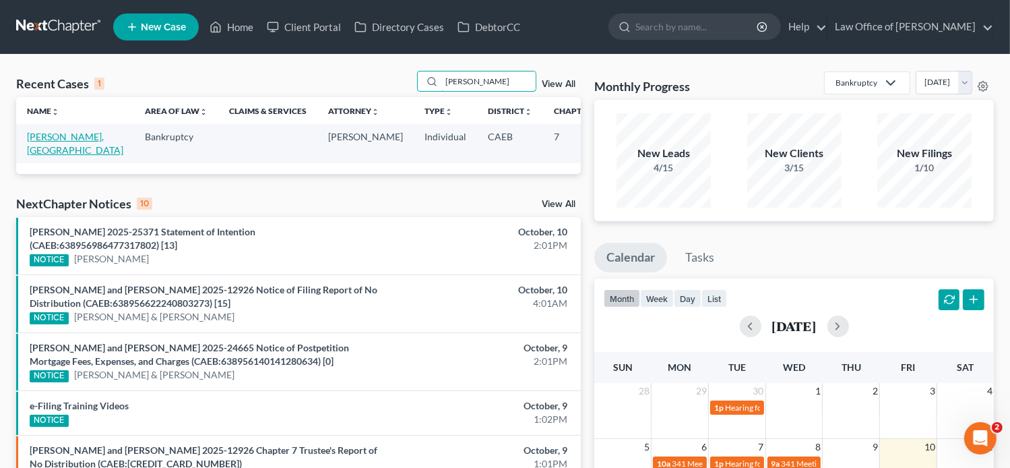
type input "[PERSON_NAME]"
click at [51, 152] on link "[PERSON_NAME], [GEOGRAPHIC_DATA]" at bounding box center [75, 143] width 96 height 25
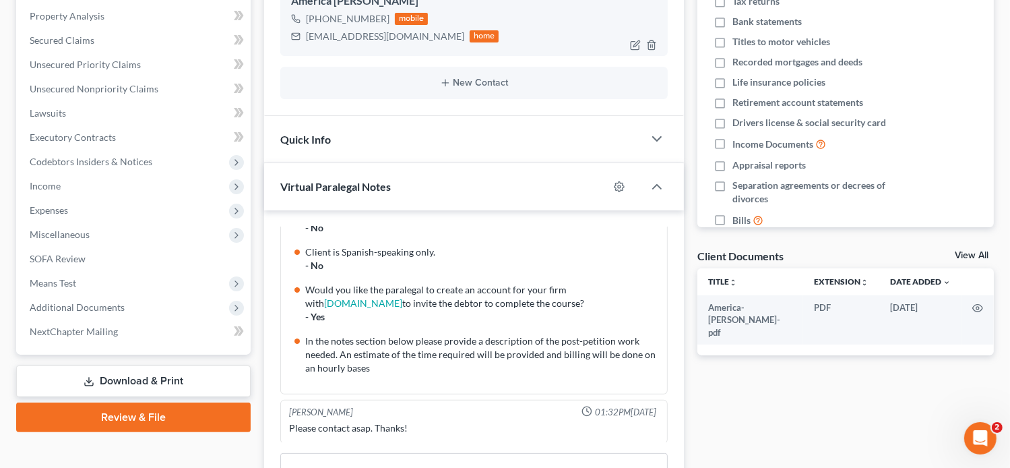
scroll to position [258, 0]
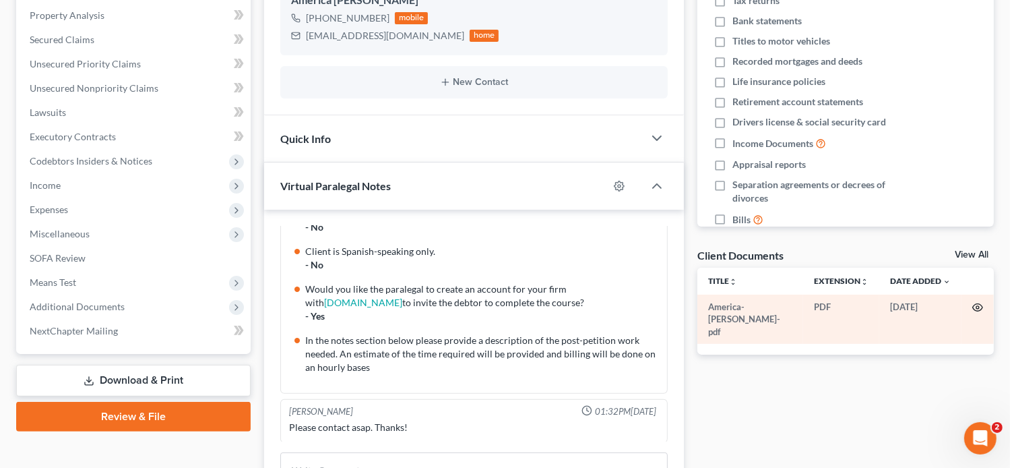
click at [981, 308] on icon "button" at bounding box center [978, 307] width 11 height 11
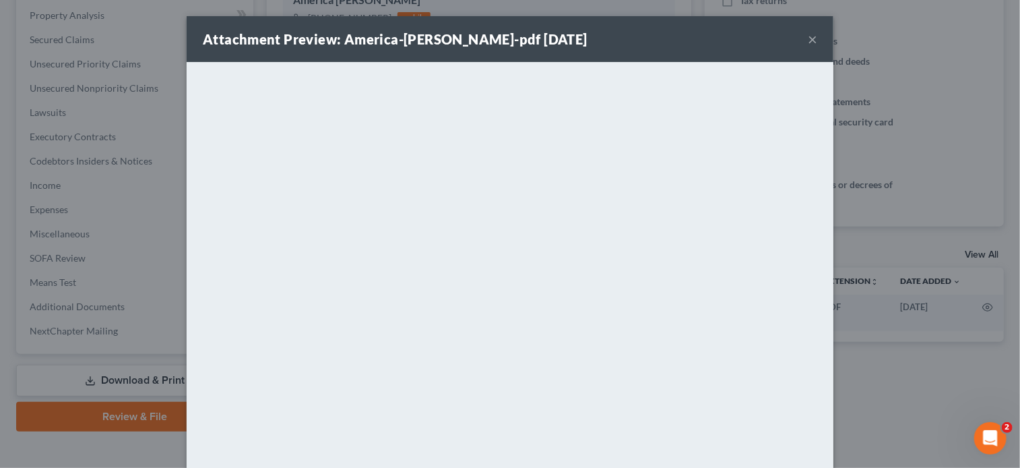
click at [808, 40] on button "×" at bounding box center [812, 39] width 9 height 16
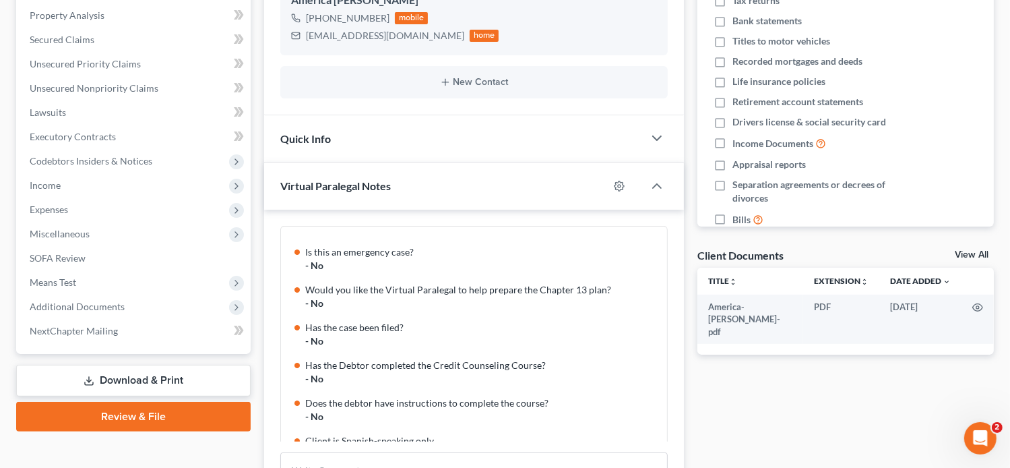
scroll to position [0, 0]
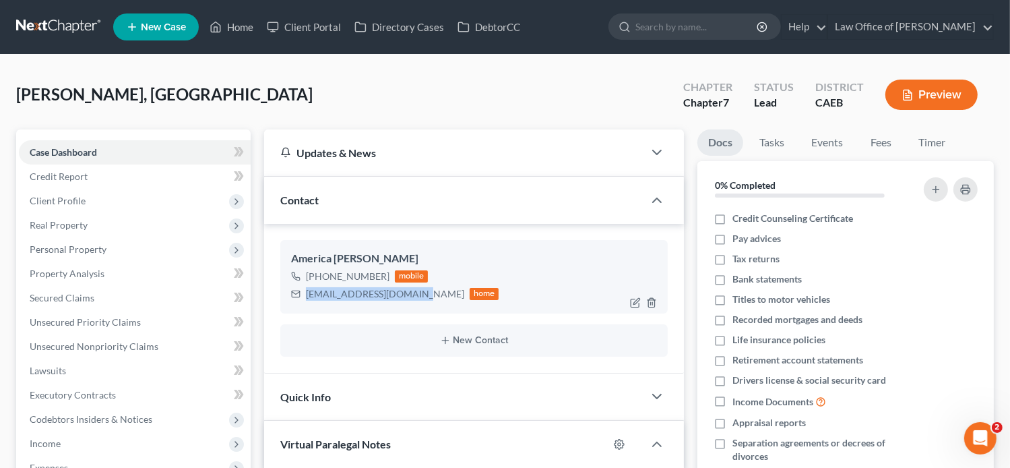
drag, startPoint x: 415, startPoint y: 293, endPoint x: 307, endPoint y: 294, distance: 108.5
click at [307, 294] on div "[EMAIL_ADDRESS][DOMAIN_NAME]" at bounding box center [385, 293] width 158 height 13
copy div "[EMAIL_ADDRESS][DOMAIN_NAME]"
click at [884, 146] on link "Fees" at bounding box center [880, 142] width 43 height 26
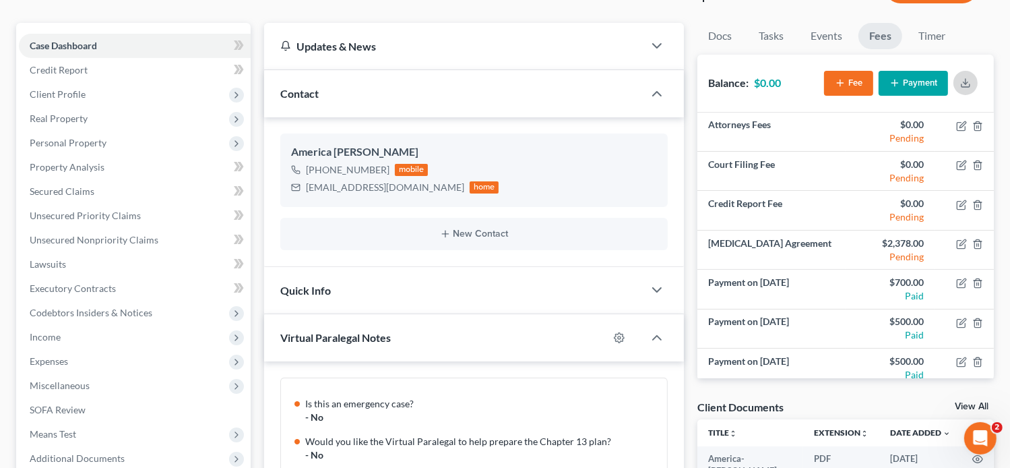
click at [962, 80] on icon "button" at bounding box center [965, 83] width 11 height 11
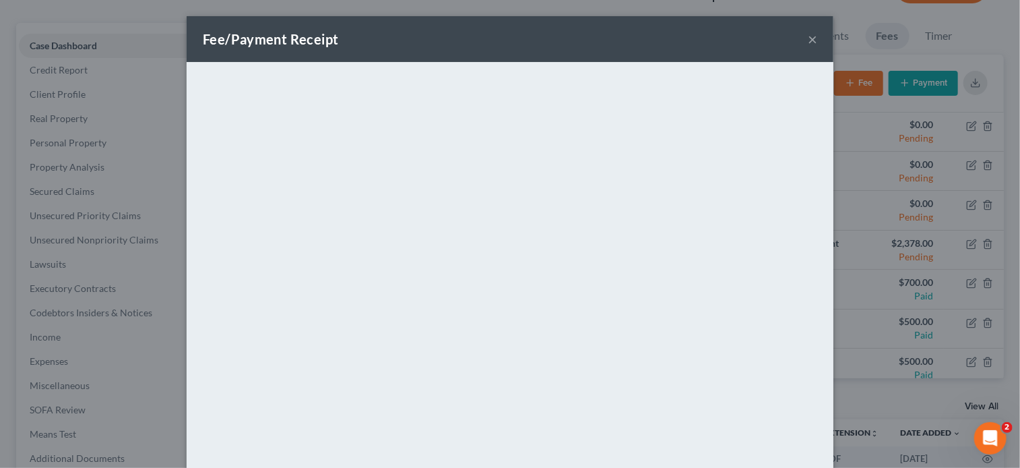
click at [808, 41] on button "×" at bounding box center [812, 39] width 9 height 16
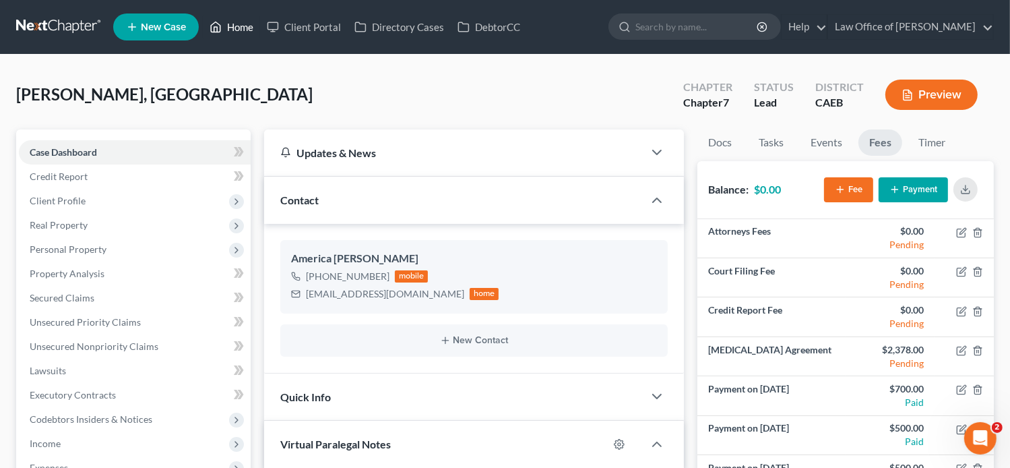
click at [226, 22] on link "Home" at bounding box center [231, 27] width 57 height 24
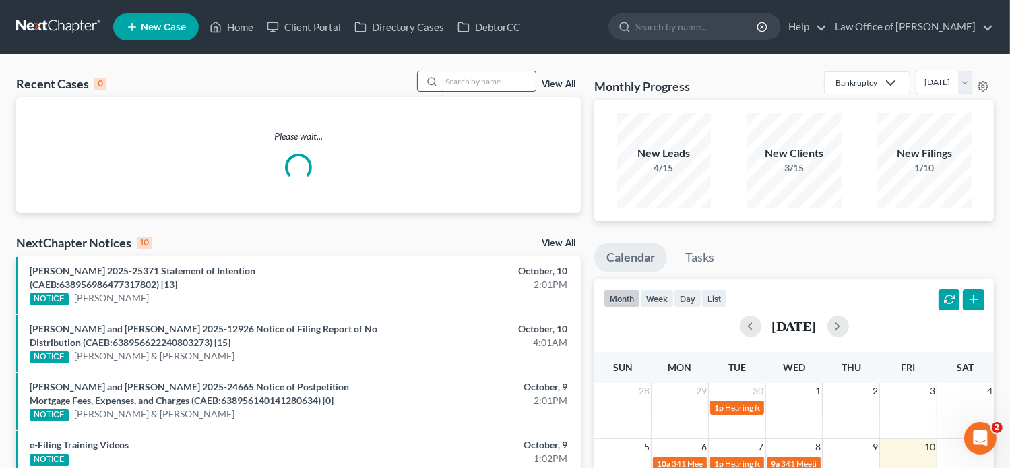
click at [477, 79] on input "search" at bounding box center [488, 81] width 94 height 20
paste input "[PERSON_NAME]"
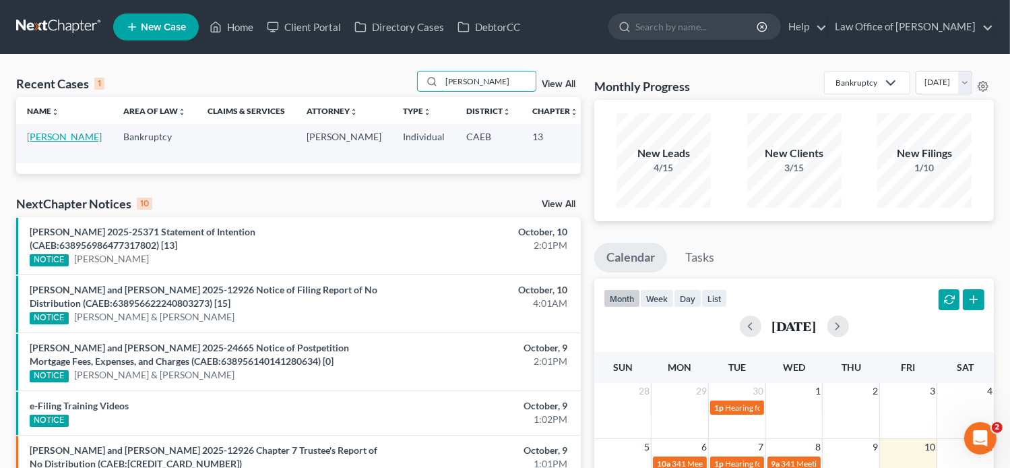
type input "[PERSON_NAME]"
click at [55, 142] on link "[PERSON_NAME]" at bounding box center [64, 136] width 75 height 11
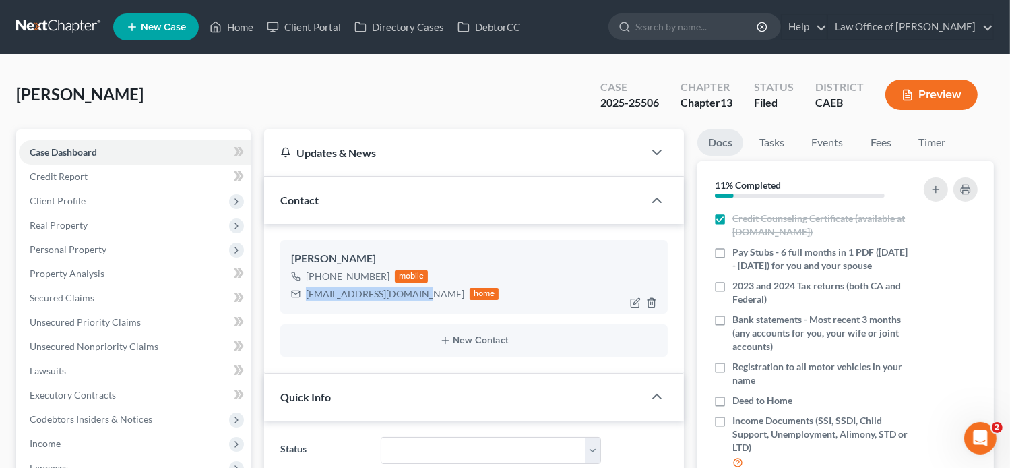
drag, startPoint x: 448, startPoint y: 294, endPoint x: 307, endPoint y: 295, distance: 141.5
click at [307, 295] on div "[EMAIL_ADDRESS][DOMAIN_NAME] home" at bounding box center [395, 294] width 208 height 18
copy div "[EMAIL_ADDRESS][DOMAIN_NAME]"
